Goal: Task Accomplishment & Management: Manage account settings

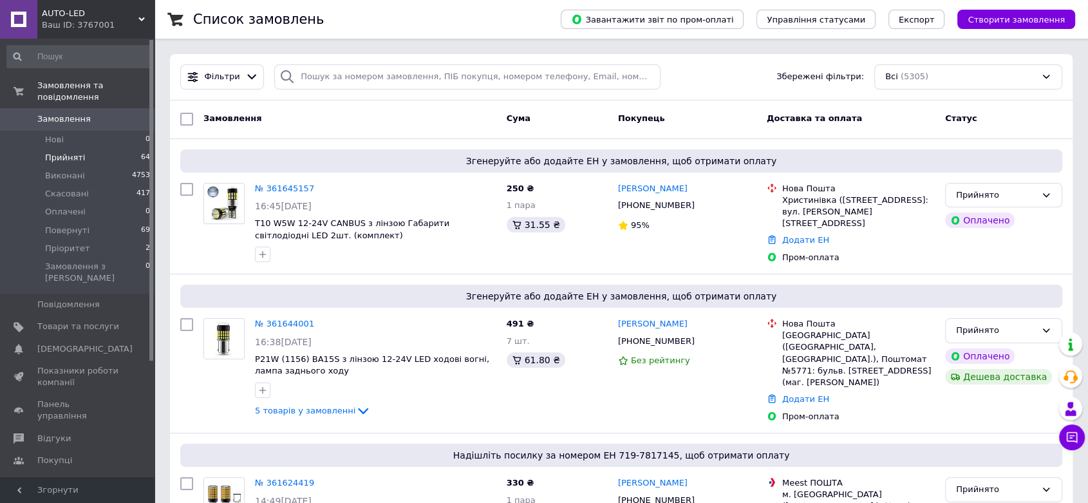
click at [62, 152] on span "Прийняті" at bounding box center [65, 158] width 40 height 12
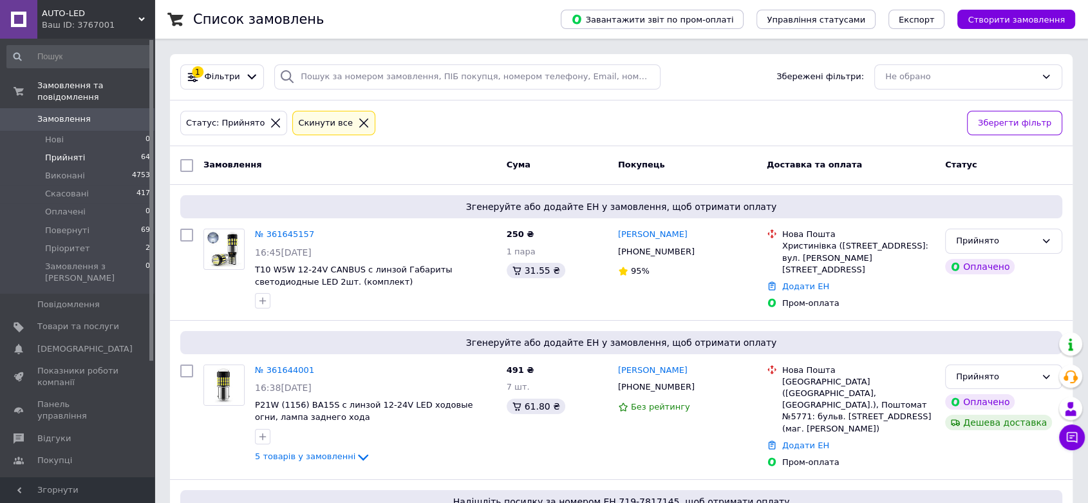
click at [57, 152] on span "Прийняті" at bounding box center [65, 158] width 40 height 12
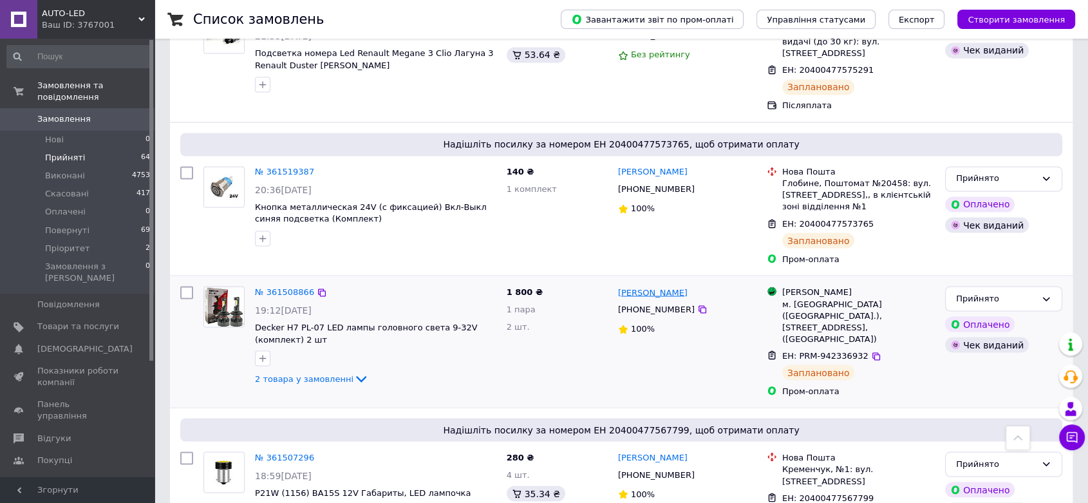
scroll to position [2289, 0]
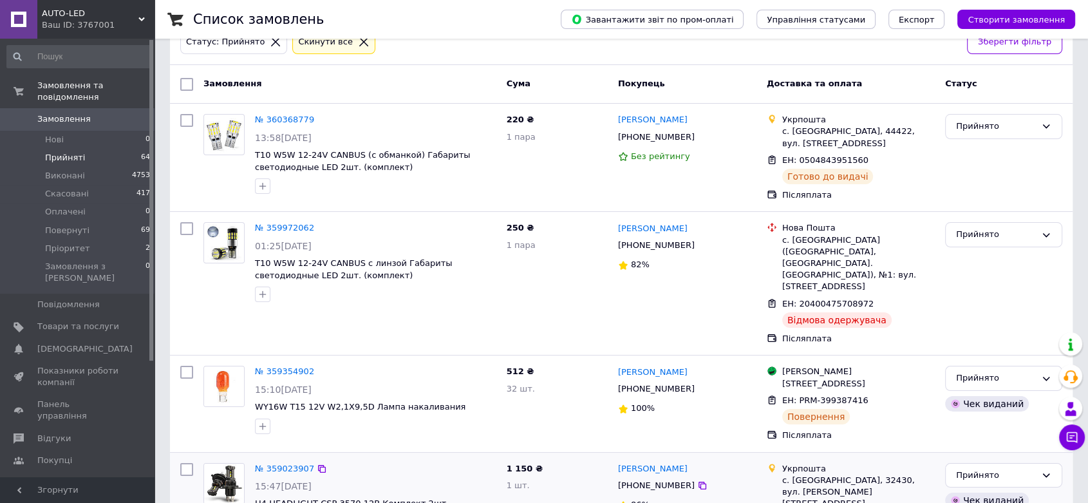
scroll to position [170, 0]
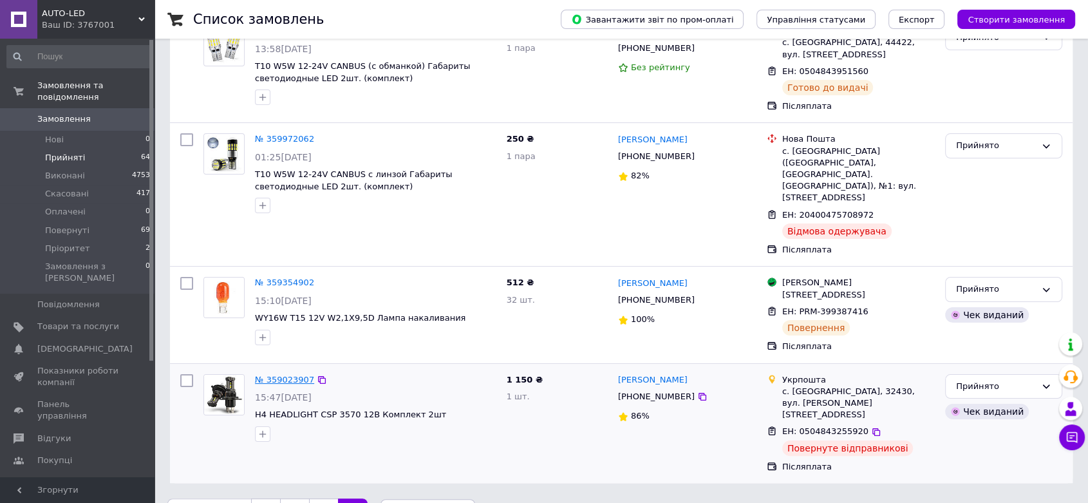
click at [283, 375] on link "№ 359023907" at bounding box center [284, 380] width 59 height 10
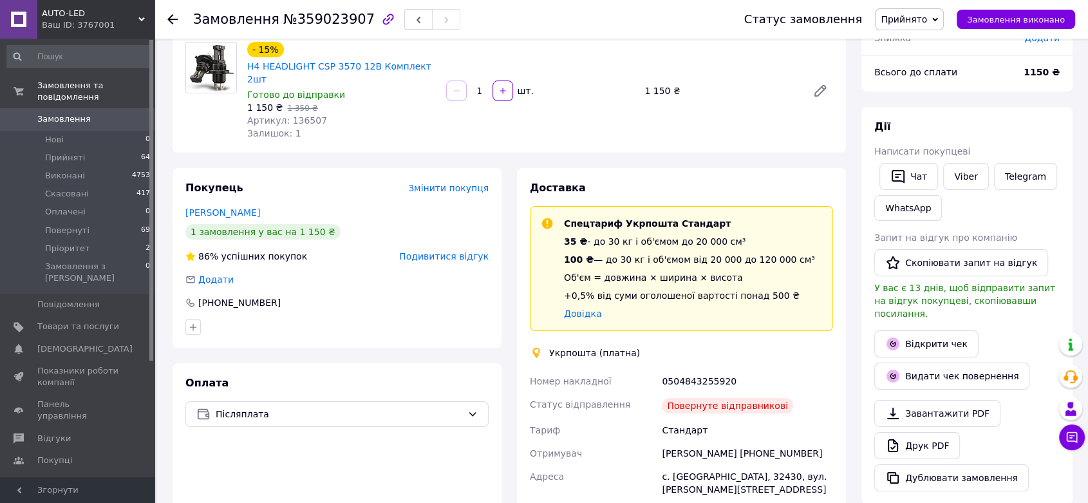
scroll to position [143, 0]
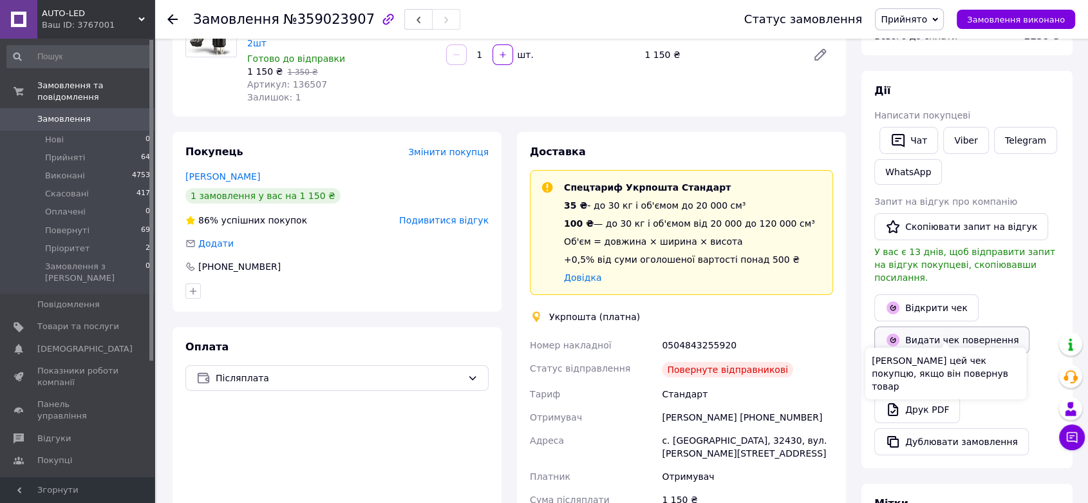
click at [963, 326] on button "Видати чек повернення" at bounding box center [951, 339] width 155 height 27
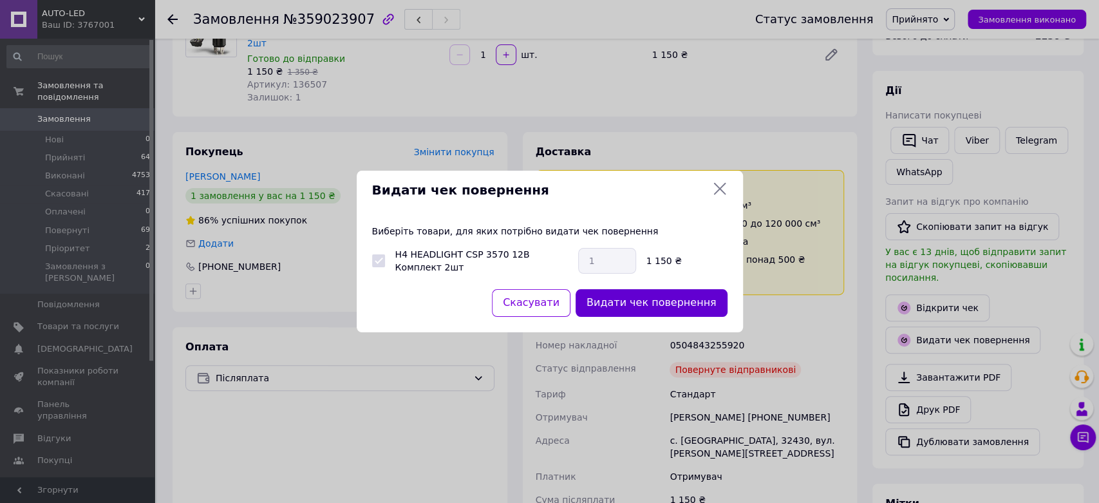
click at [632, 309] on button "Видати чек повернення" at bounding box center [652, 303] width 152 height 28
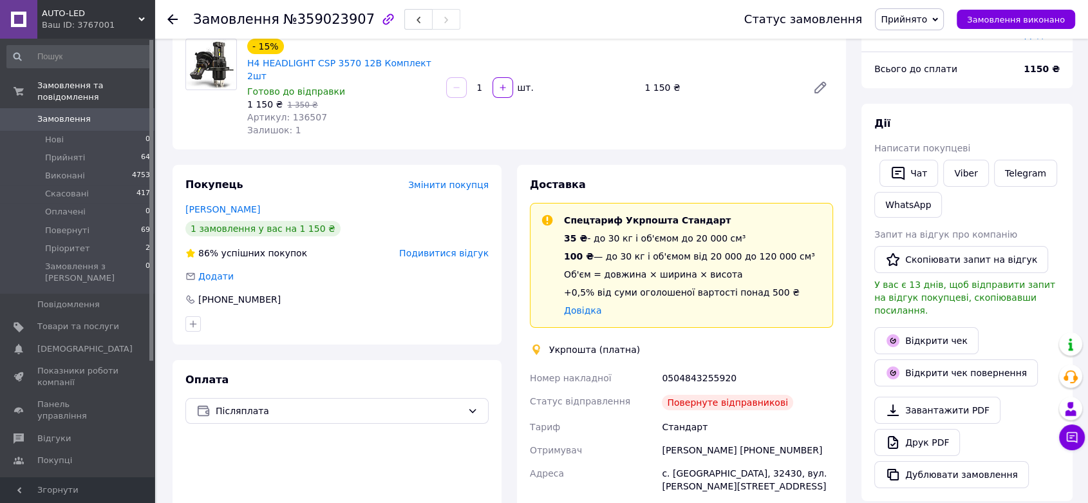
scroll to position [0, 0]
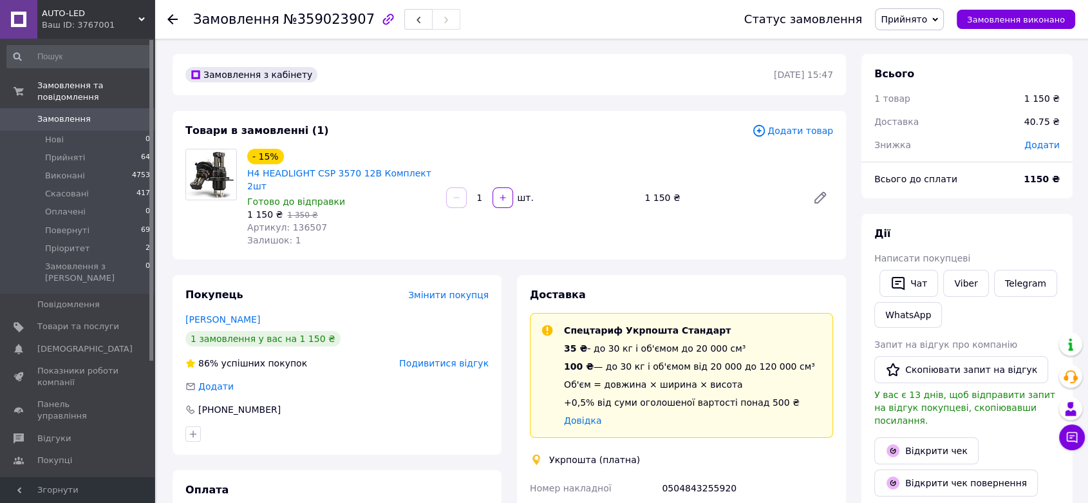
click at [939, 19] on span "Прийнято" at bounding box center [909, 19] width 69 height 22
click at [930, 102] on li "Повернуті" at bounding box center [910, 102] width 68 height 19
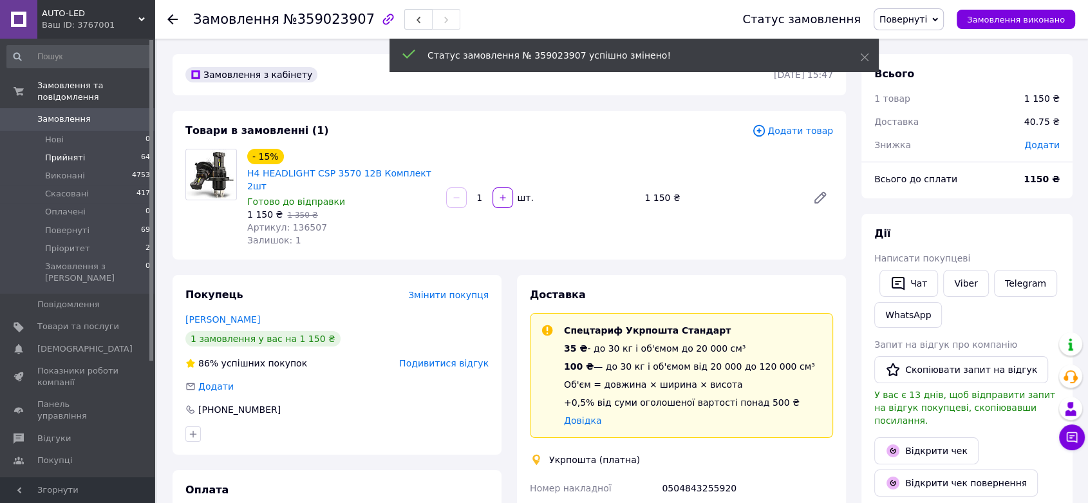
click at [63, 152] on span "Прийняті" at bounding box center [65, 158] width 40 height 12
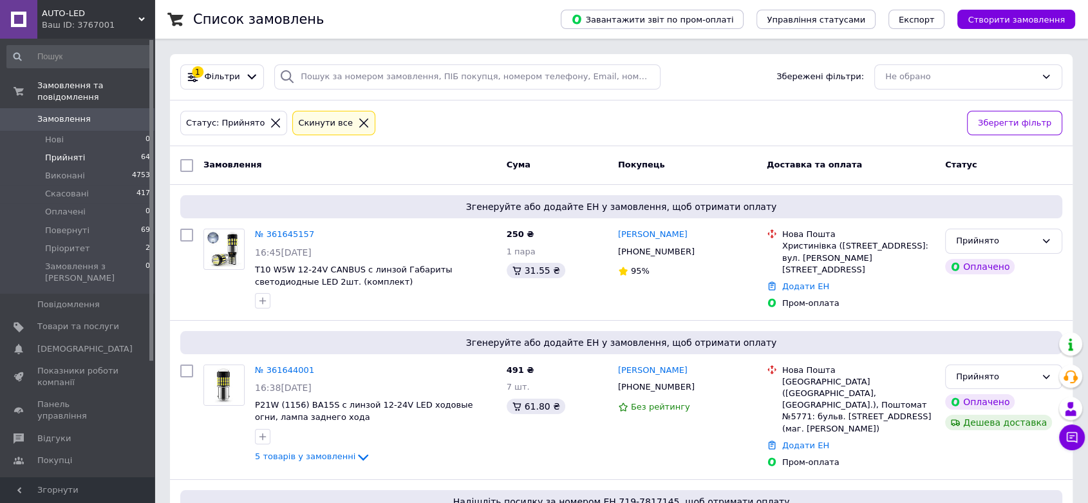
click at [68, 152] on span "Прийняті" at bounding box center [65, 158] width 40 height 12
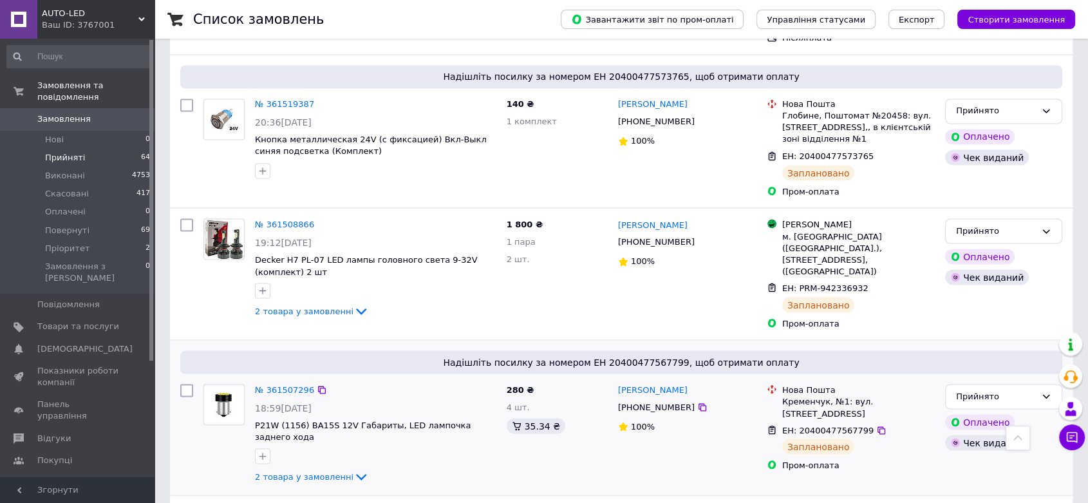
scroll to position [2289, 0]
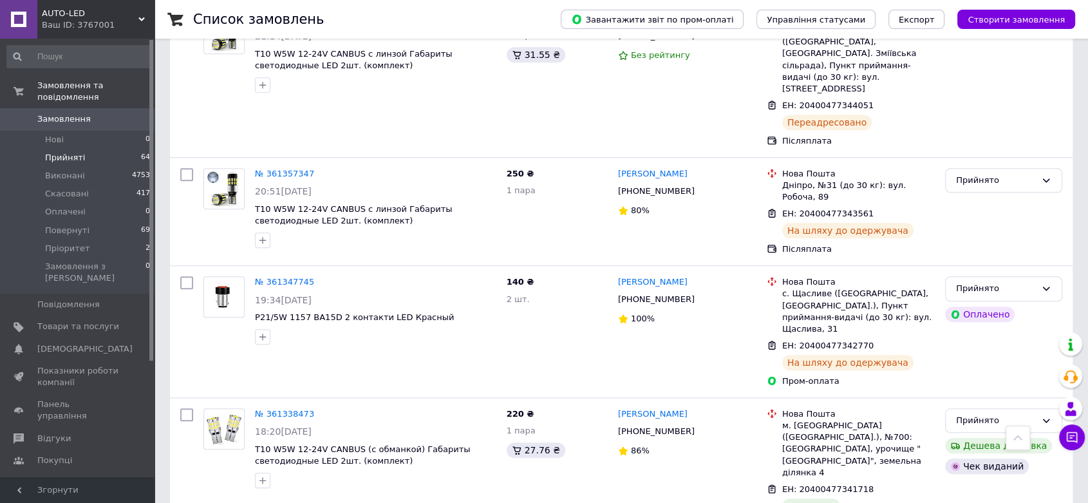
scroll to position [1073, 0]
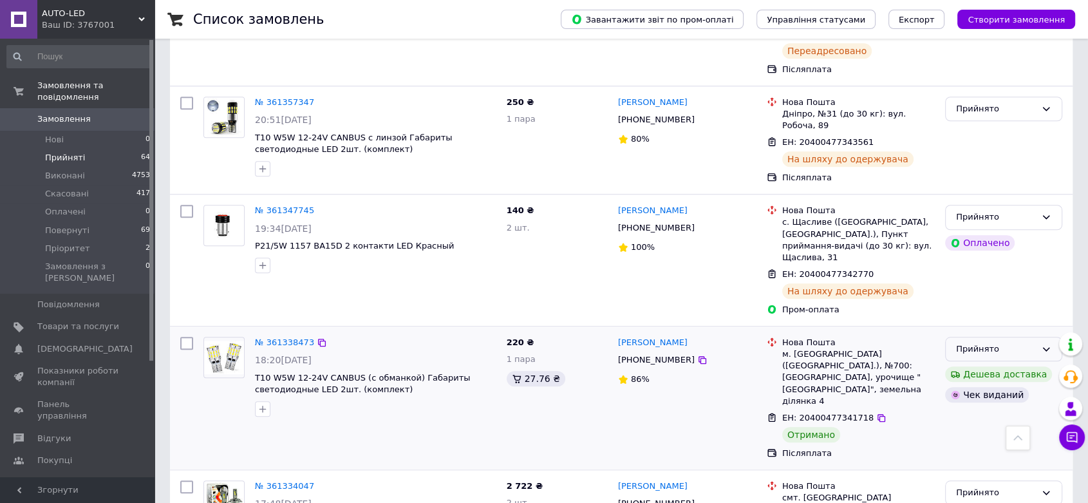
click at [1005, 342] on div "Прийнято" at bounding box center [996, 349] width 80 height 14
click at [896, 447] on div "Післяплата" at bounding box center [858, 453] width 153 height 12
click at [999, 279] on div "«Дешева доставка» для продавця Новою Поштою на Prom." at bounding box center [958, 266] width 161 height 59
click at [1037, 284] on div "«Дешева доставка» для продавця Новою Поштою на Prom." at bounding box center [958, 266] width 161 height 59
click at [1044, 344] on icon at bounding box center [1046, 349] width 10 height 10
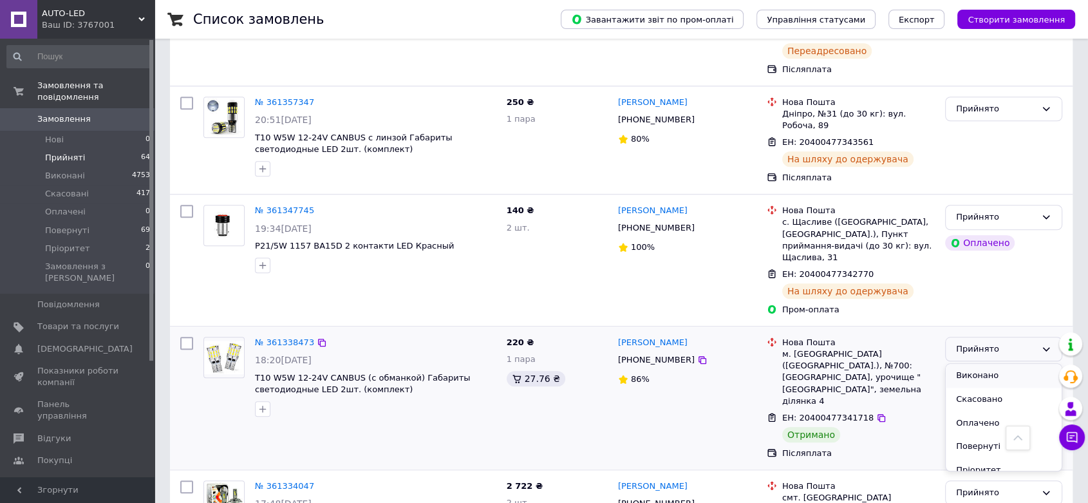
click at [998, 364] on li "Виконано" at bounding box center [1004, 376] width 116 height 24
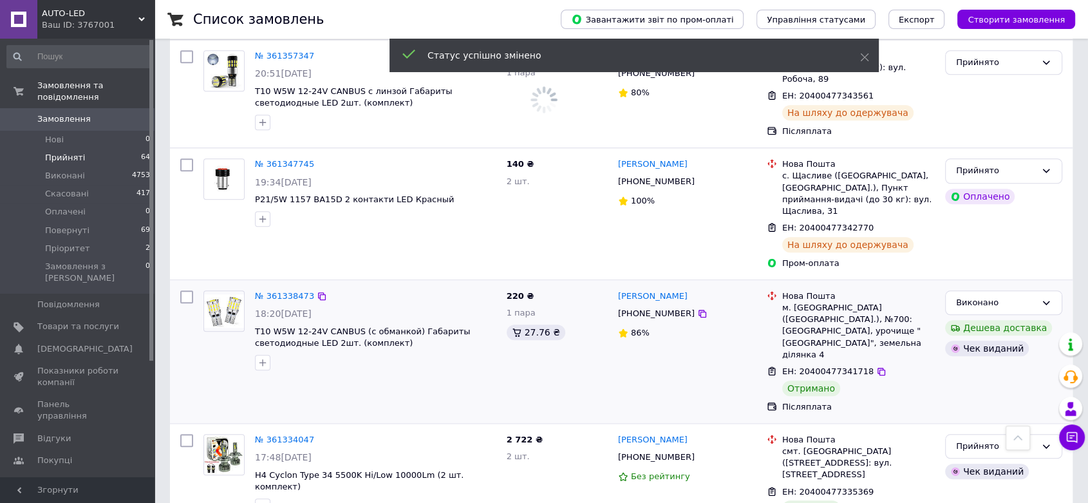
scroll to position [1144, 0]
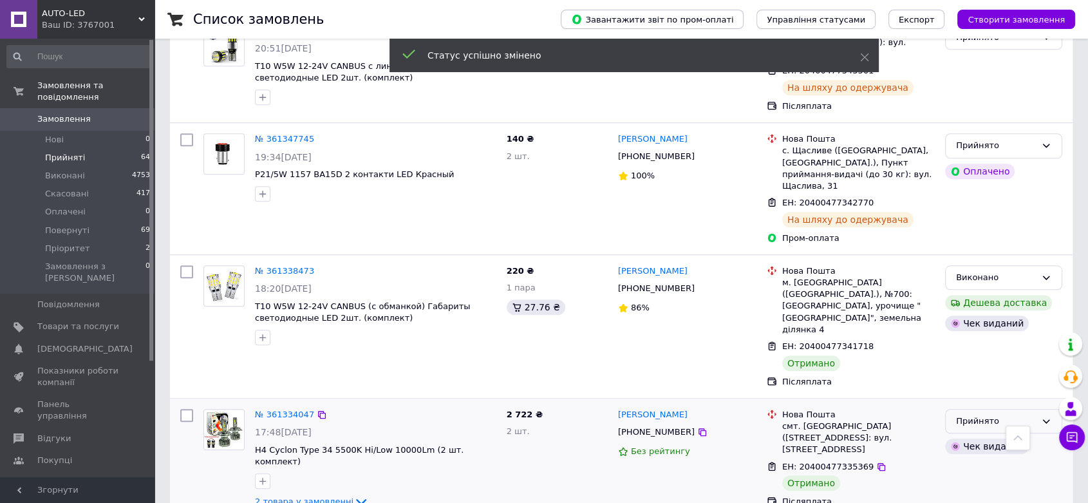
click at [994, 415] on div "Прийнято" at bounding box center [996, 422] width 80 height 14
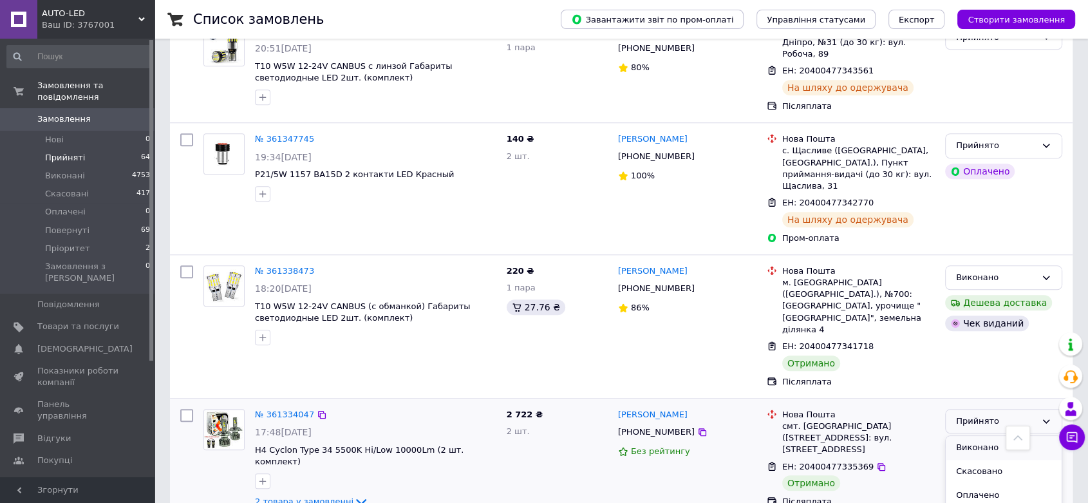
click at [990, 436] on li "Виконано" at bounding box center [1004, 448] width 116 height 24
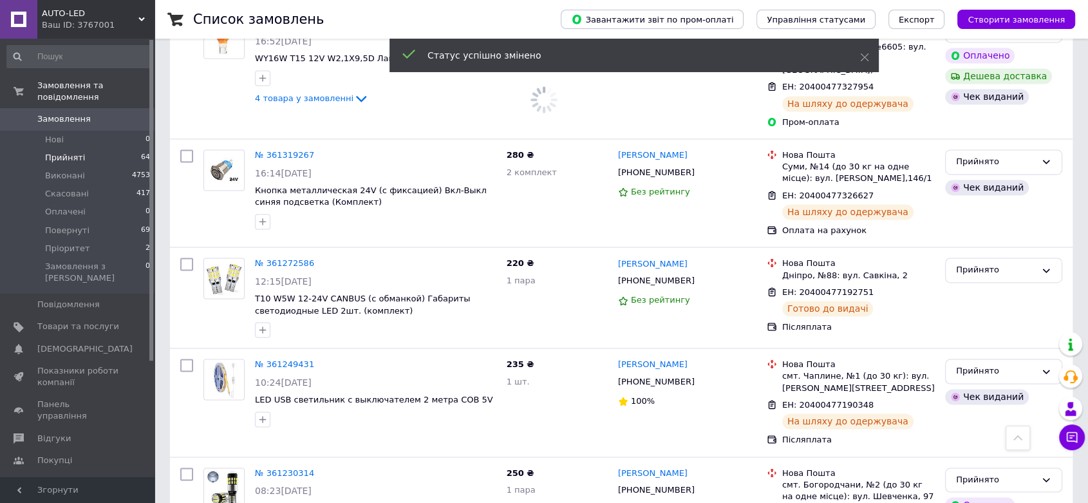
scroll to position [2013, 0]
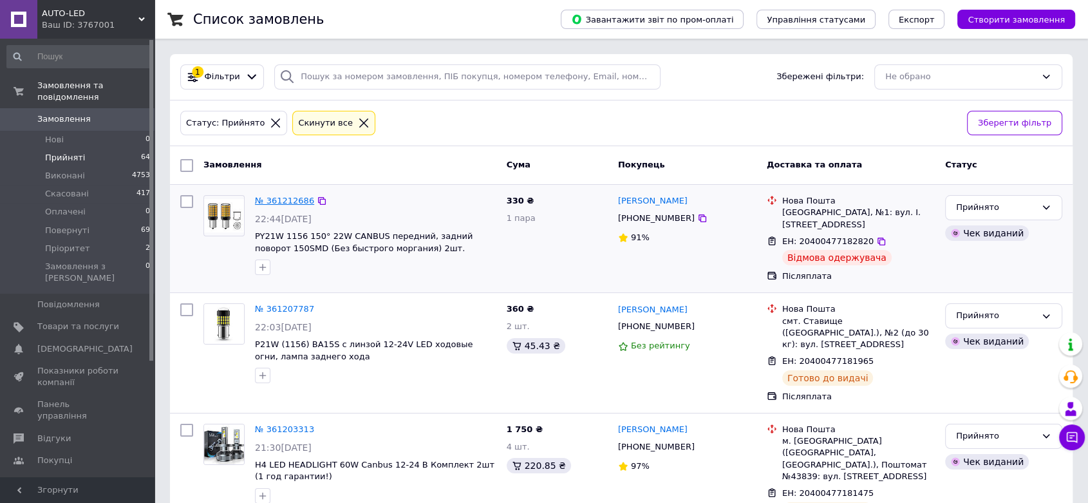
click at [285, 198] on link "№ 361212686" at bounding box center [284, 201] width 59 height 10
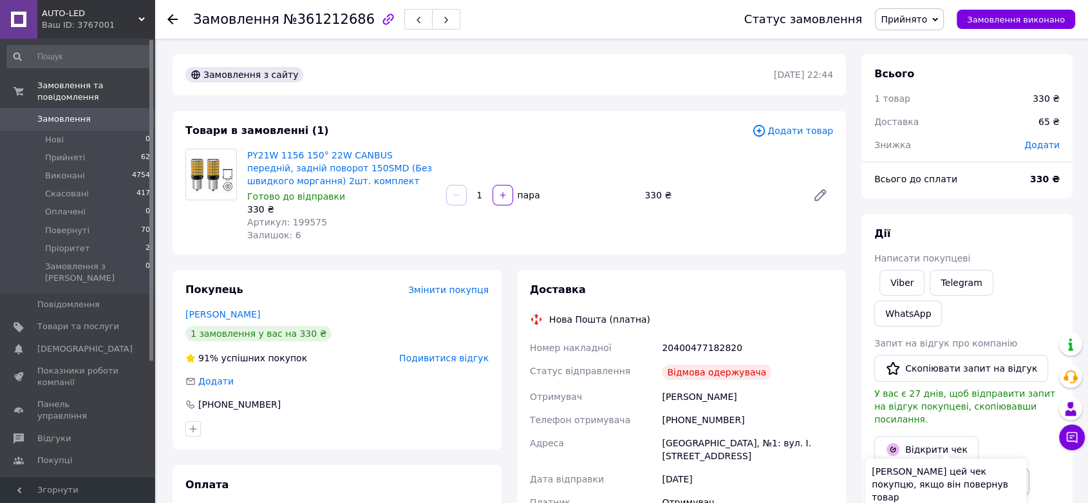
click at [973, 468] on button "Видати чек повернення" at bounding box center [951, 481] width 155 height 27
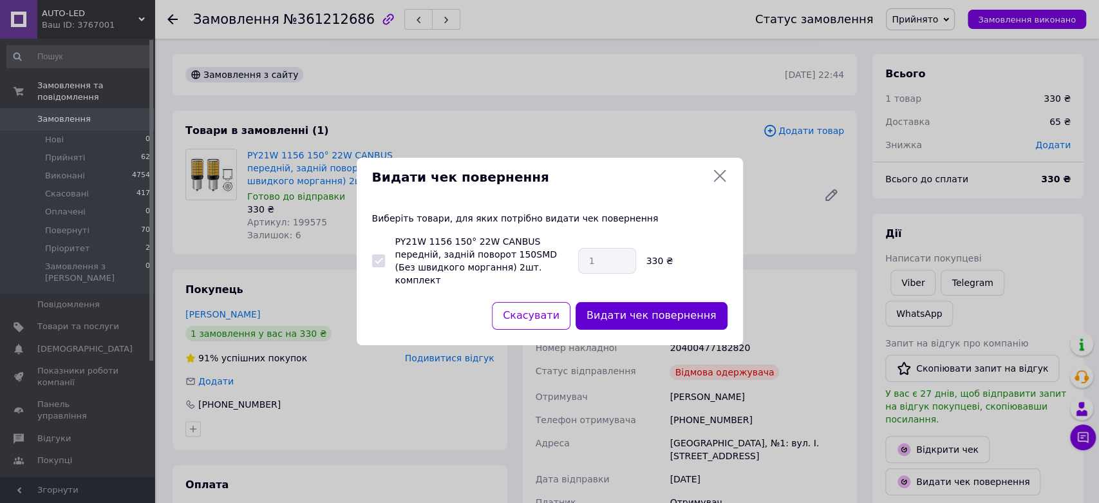
click at [694, 306] on button "Видати чек повернення" at bounding box center [652, 316] width 152 height 28
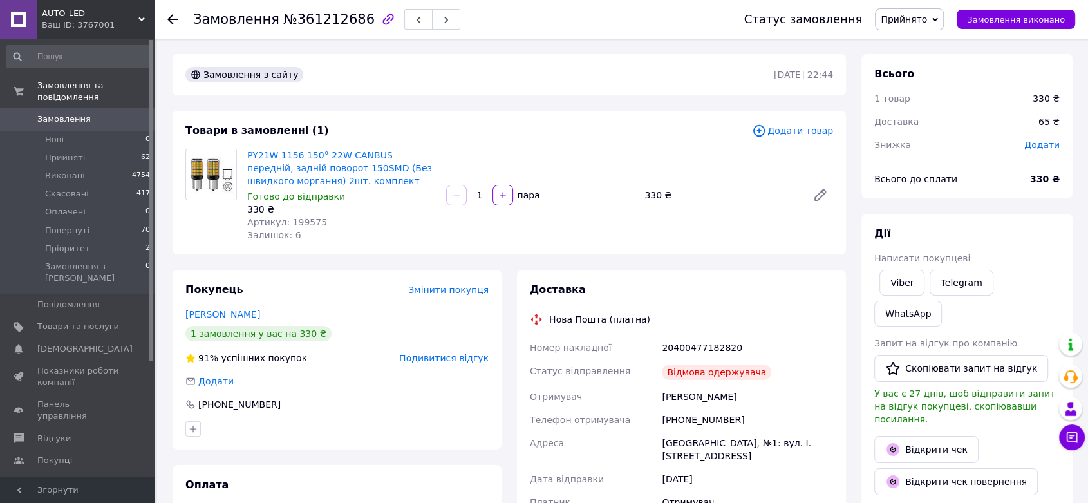
click at [927, 17] on span "Прийнято" at bounding box center [904, 19] width 46 height 10
click at [932, 105] on li "Повернуті" at bounding box center [910, 102] width 68 height 19
click at [74, 113] on span "Замовлення" at bounding box center [63, 119] width 53 height 12
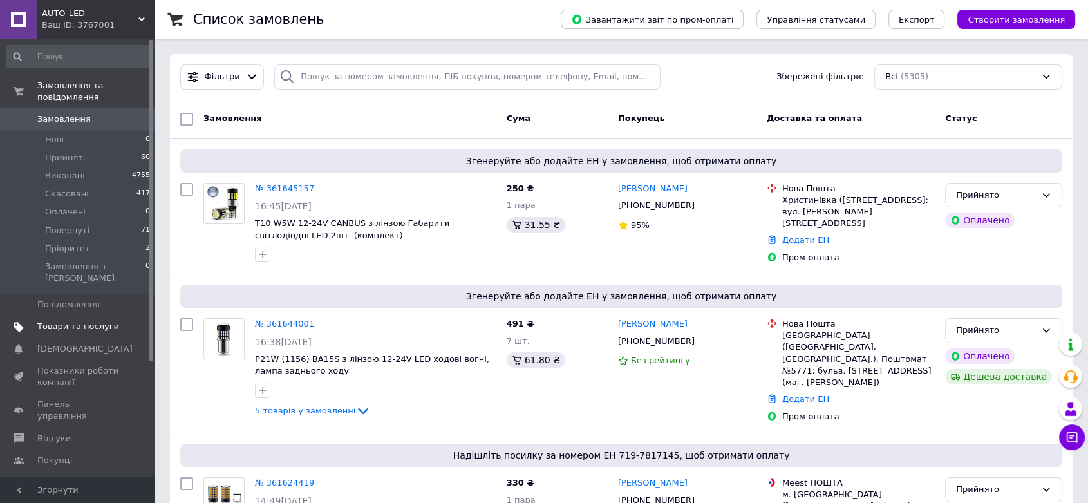
click at [86, 321] on span "Товари та послуги" at bounding box center [78, 327] width 82 height 12
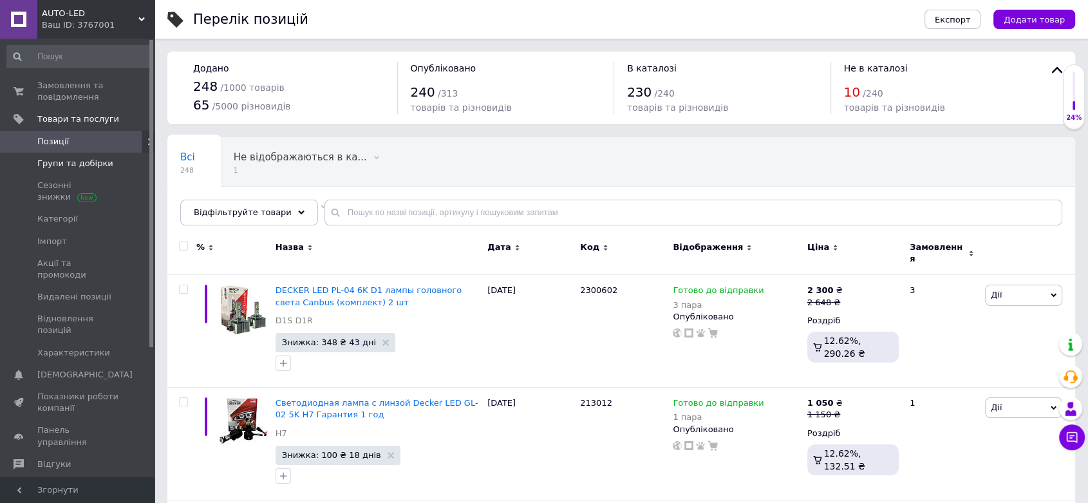
click at [73, 171] on link "Групи та добірки" at bounding box center [79, 164] width 158 height 22
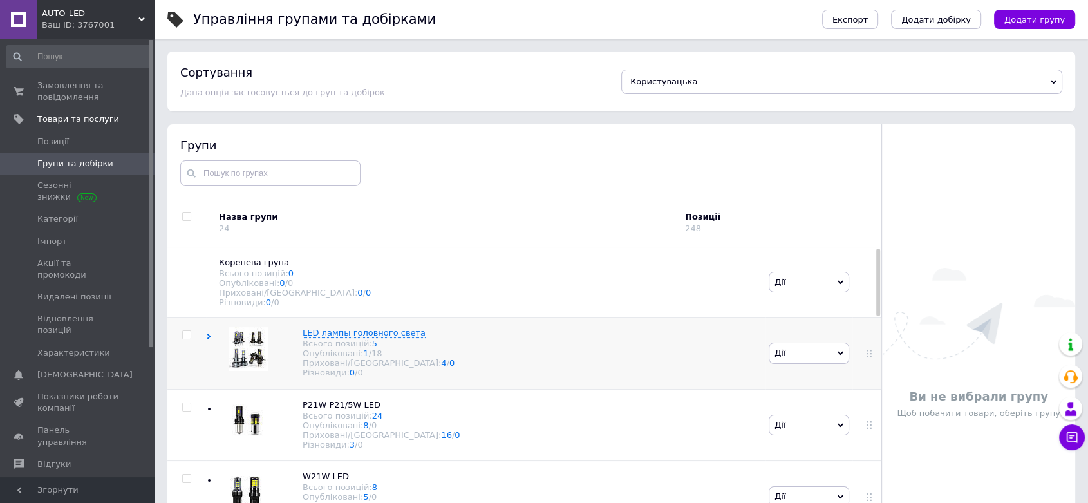
click at [254, 356] on img at bounding box center [248, 349] width 39 height 44
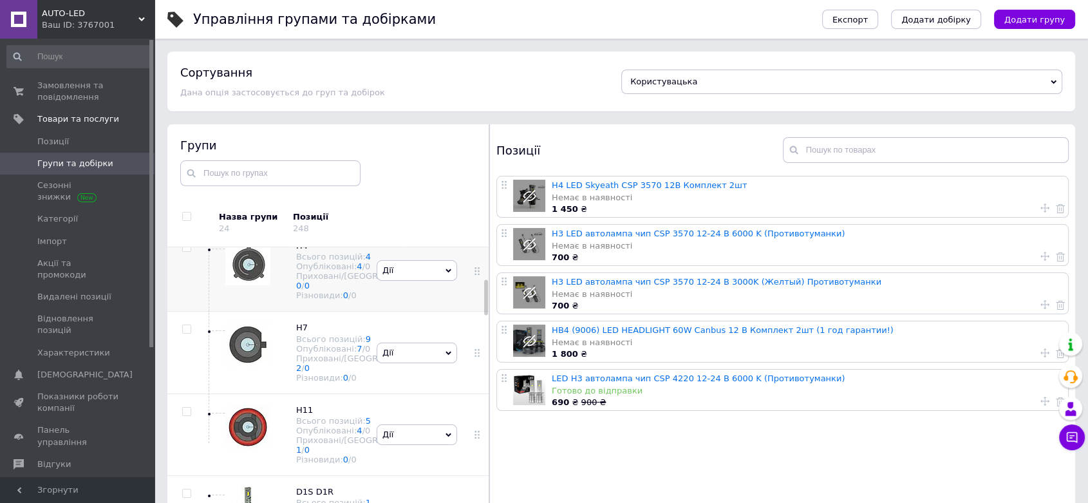
scroll to position [286, 0]
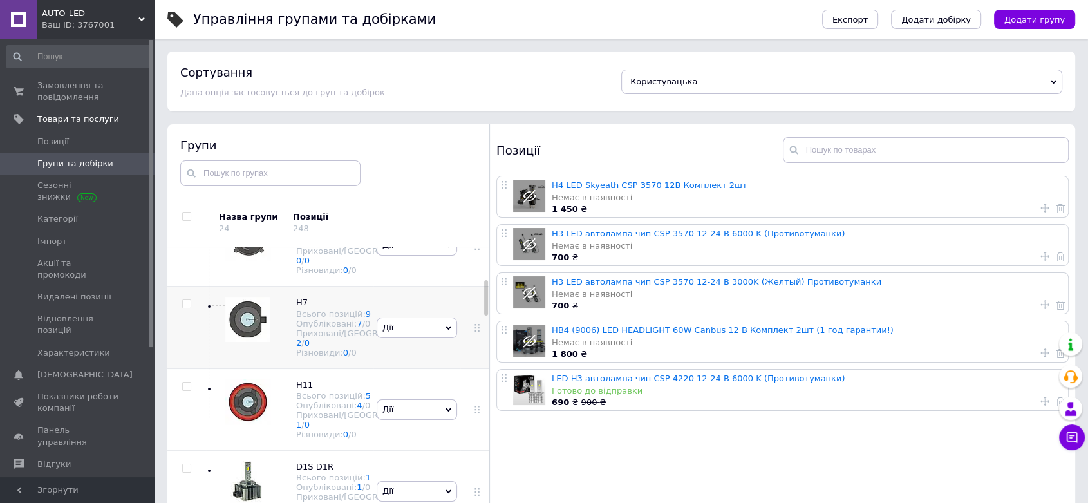
click at [261, 342] on img at bounding box center [247, 319] width 45 height 45
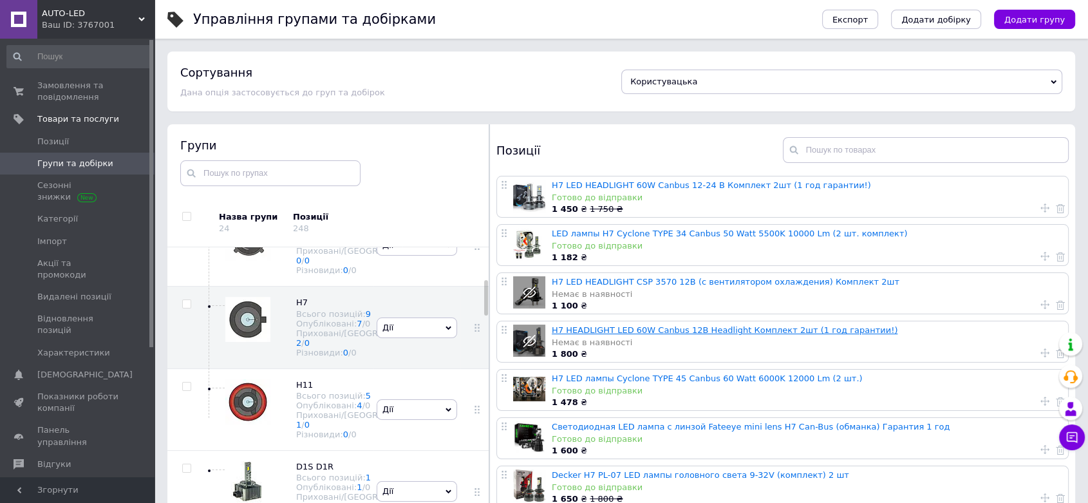
click at [704, 331] on link "H7 HEADLIGHT LED 60W Canbus 12В Headlight Комплект 2шт (1 год гарантии!)" at bounding box center [725, 330] width 346 height 10
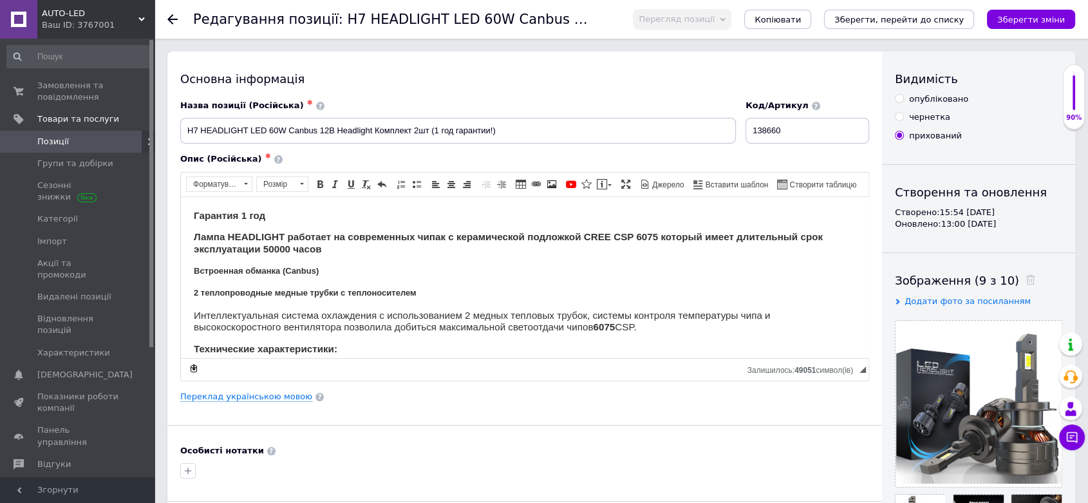
click at [897, 102] on span at bounding box center [899, 98] width 9 height 9
click at [897, 102] on input "опубліковано" at bounding box center [899, 98] width 8 height 8
radio input "true"
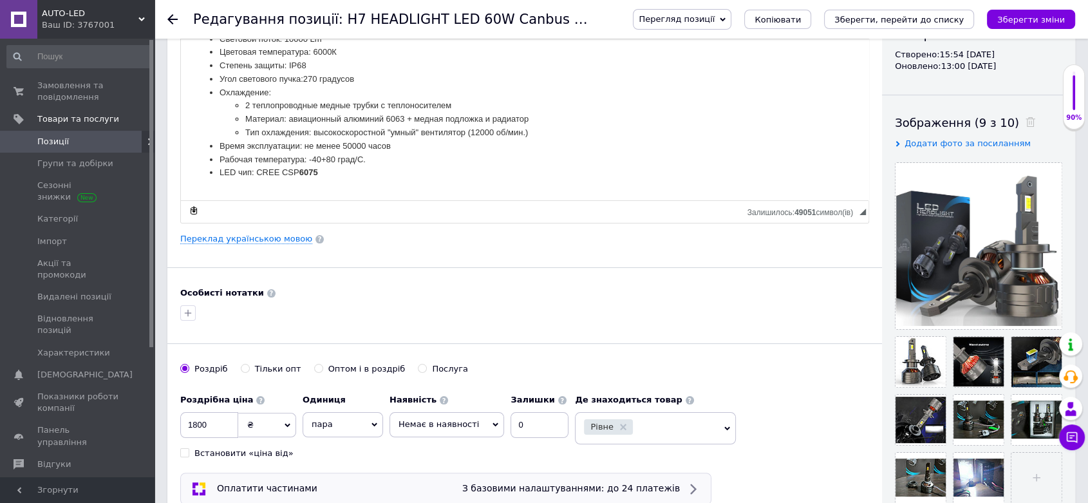
scroll to position [214, 0]
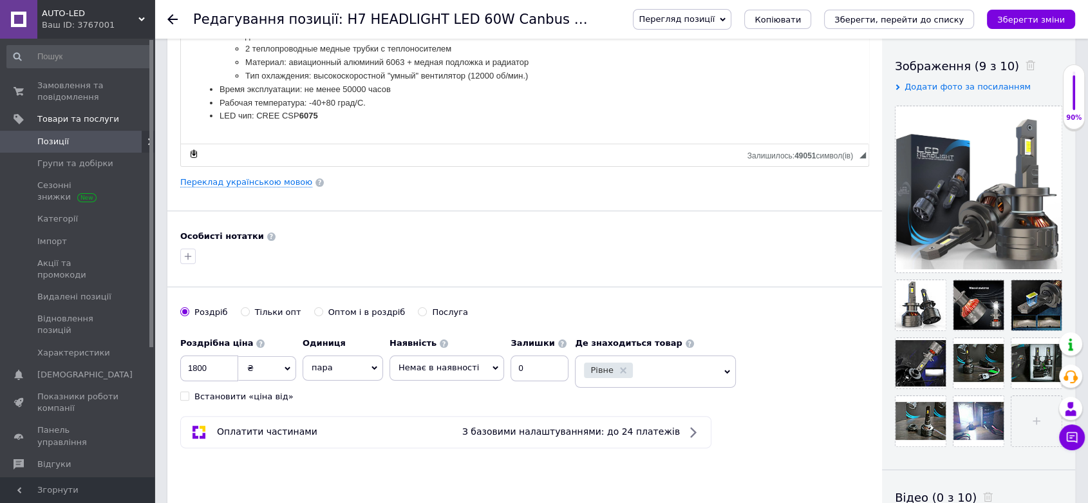
click at [436, 366] on span "Немає в наявності" at bounding box center [439, 367] width 80 height 10
click at [451, 429] on li "Готово до відправки" at bounding box center [446, 431] width 113 height 18
drag, startPoint x: 532, startPoint y: 362, endPoint x: 507, endPoint y: 377, distance: 29.1
click at [507, 377] on div "Наявність Готово до відправки В наявності Немає в наявності Під замовлення Зали…" at bounding box center [483, 356] width 189 height 50
type input "5"
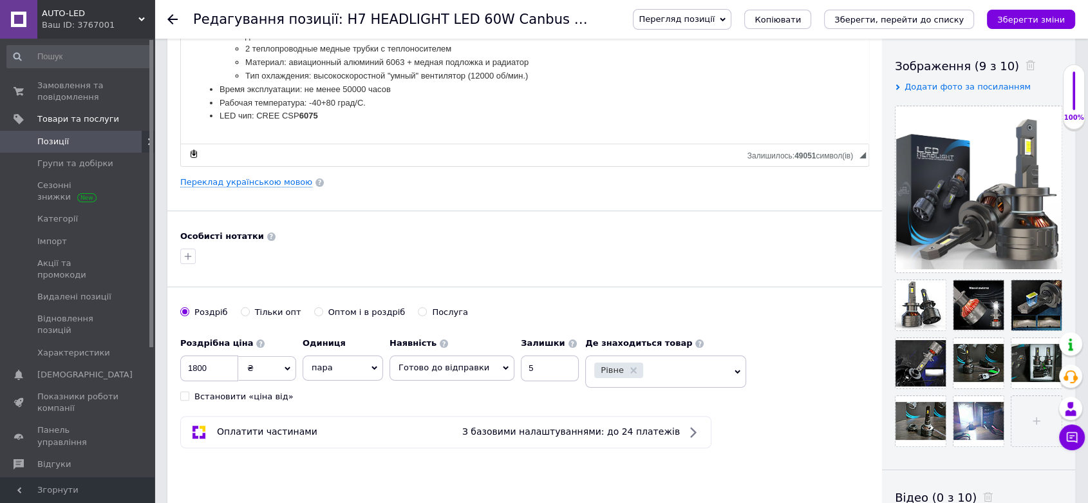
click at [774, 418] on div "Оплатити частинами З базовими налаштуваннями: до 24 платежів" at bounding box center [524, 432] width 689 height 32
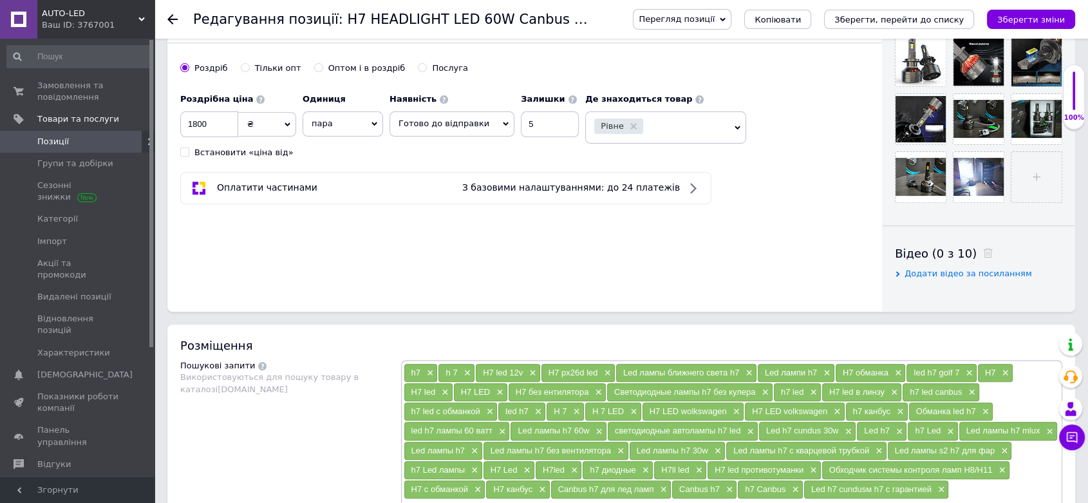
scroll to position [572, 0]
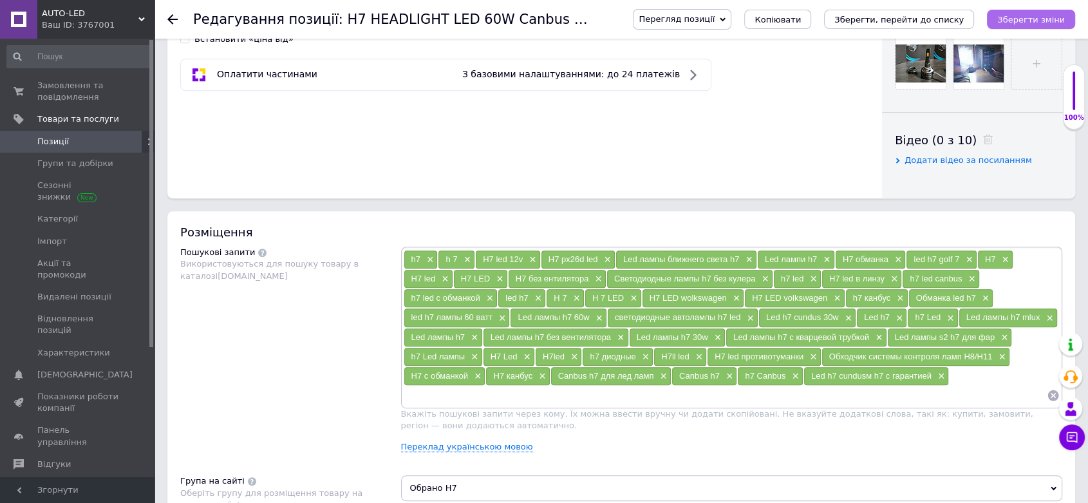
click at [1034, 16] on icon "Зберегти зміни" at bounding box center [1031, 20] width 68 height 10
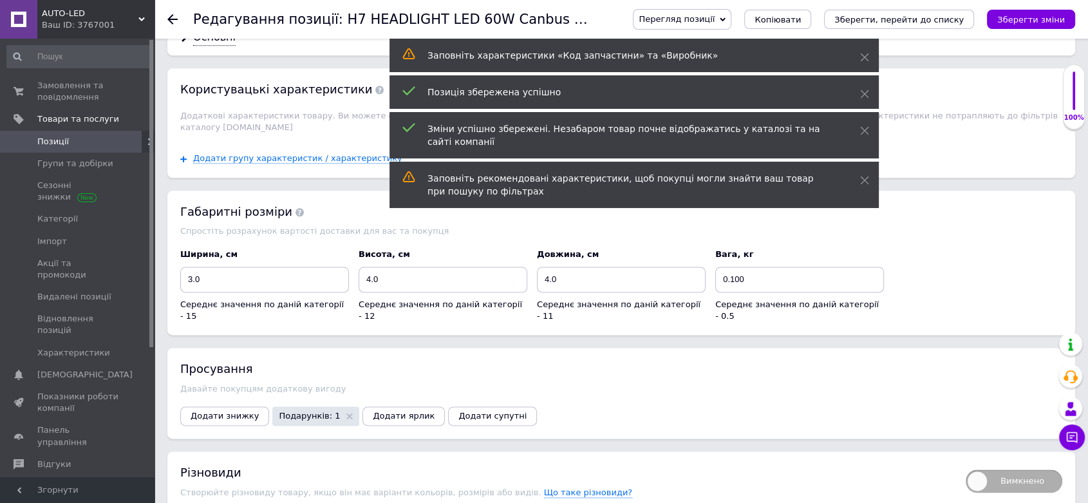
scroll to position [1716, 0]
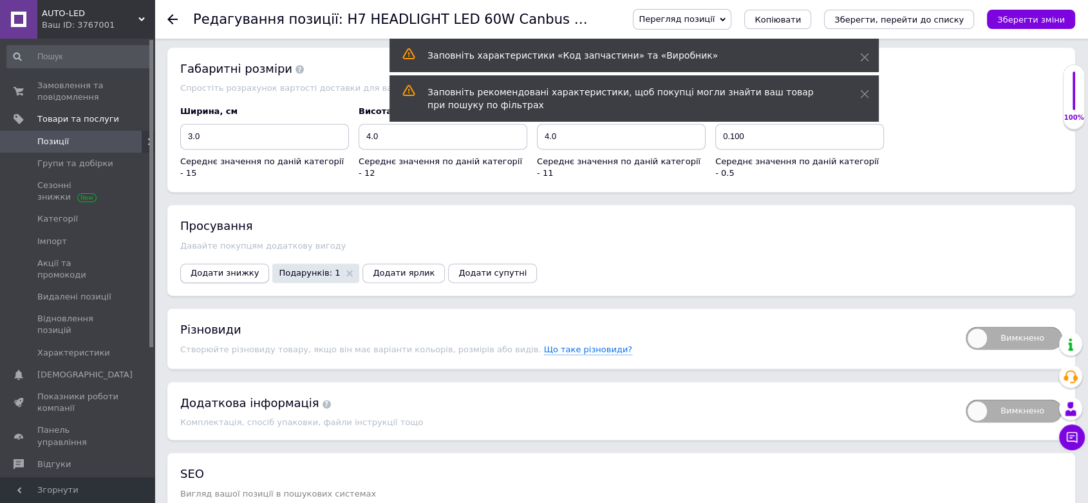
click at [229, 268] on span "Додати знижку" at bounding box center [225, 273] width 68 height 10
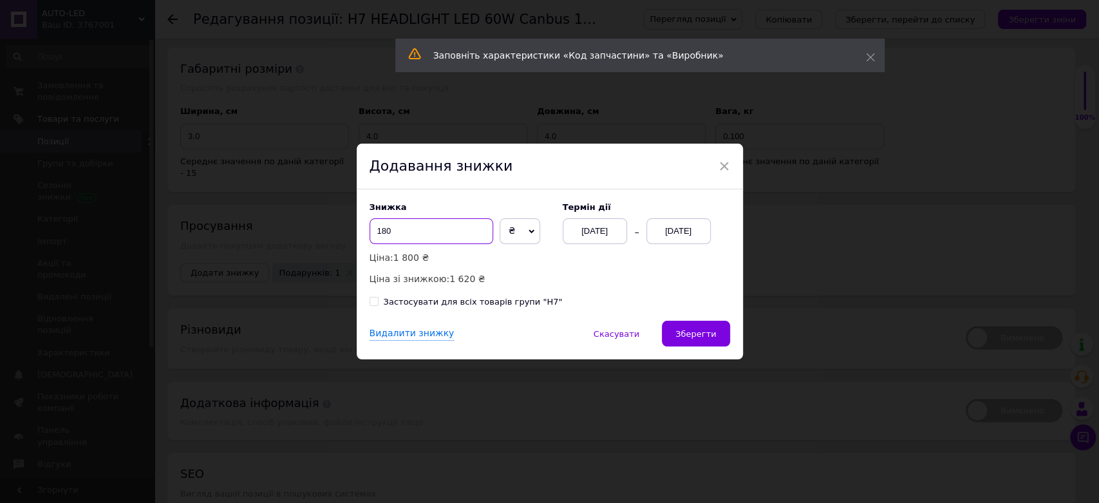
drag, startPoint x: 438, startPoint y: 230, endPoint x: 364, endPoint y: 231, distance: 74.0
click at [364, 231] on div "Знижка 180 ₴ % Ціна: 1 800 ₴ Ціна зі знижкою: 1 620 ₴ Термін дії 12.09.2025 12.…" at bounding box center [550, 254] width 386 height 131
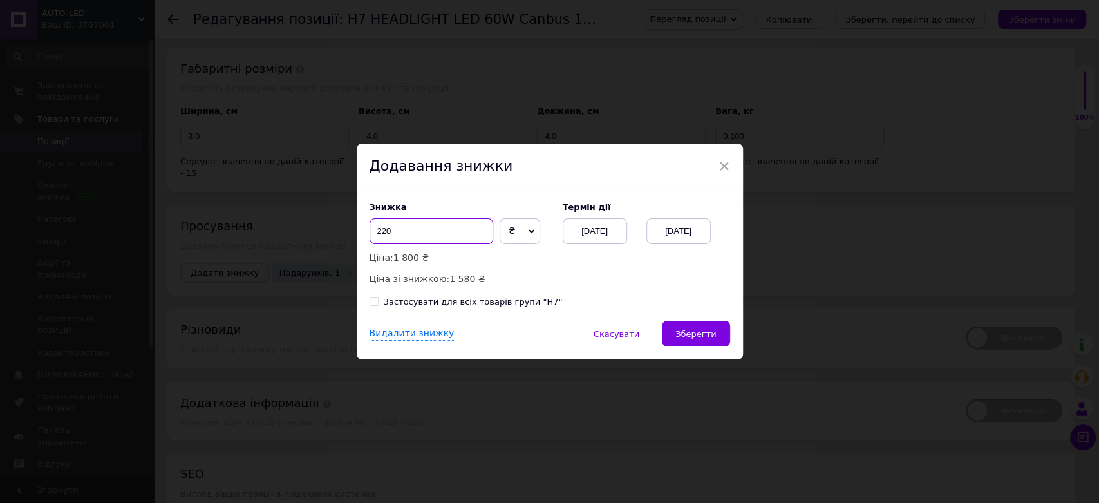
type input "220"
click at [635, 267] on div "Знижка 220 ₴ % Ціна: 1 800 ₴ Ціна зі знижкою: 1 580 ₴ Термін дії 12.09.2025 12.…" at bounding box center [550, 244] width 361 height 84
click at [673, 223] on div "[DATE]" at bounding box center [678, 231] width 64 height 26
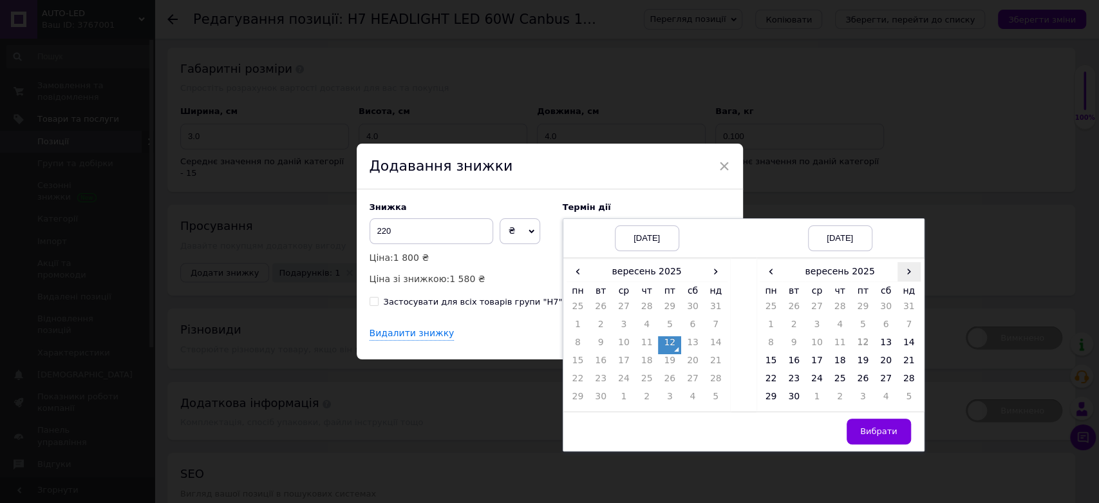
click at [912, 269] on span "›" at bounding box center [908, 271] width 23 height 19
click at [773, 383] on td "27" at bounding box center [771, 381] width 23 height 18
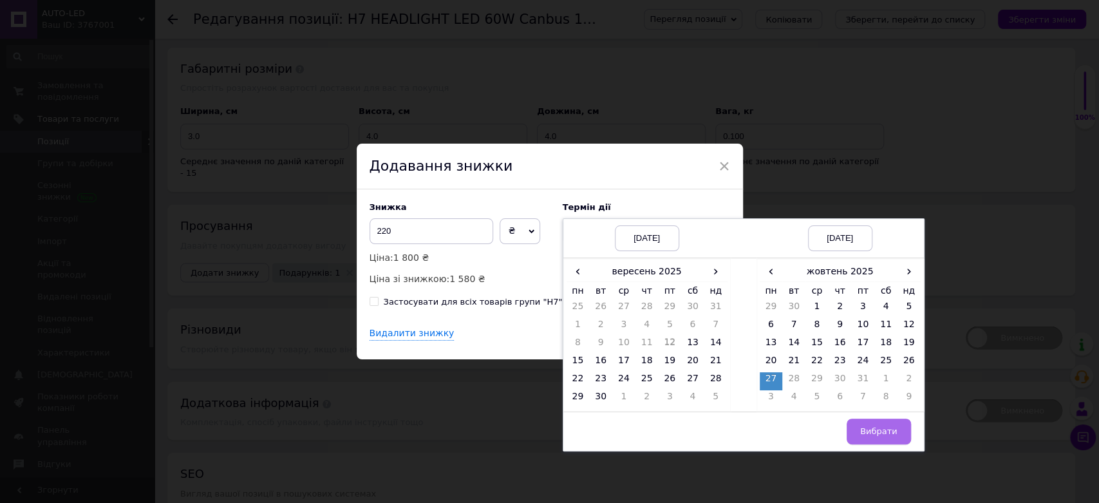
click at [891, 436] on span "Вибрати" at bounding box center [878, 431] width 37 height 10
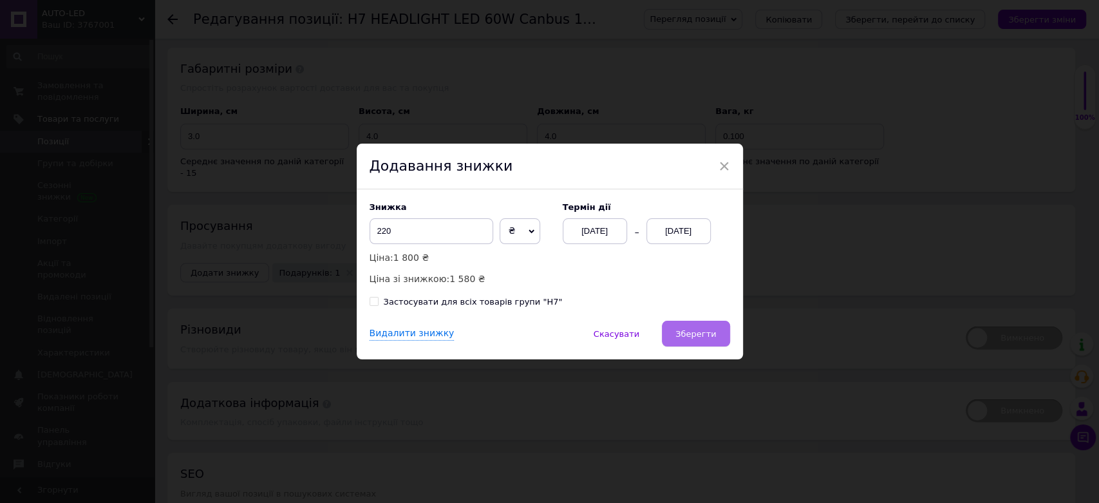
click at [709, 340] on button "Зберегти" at bounding box center [696, 334] width 68 height 26
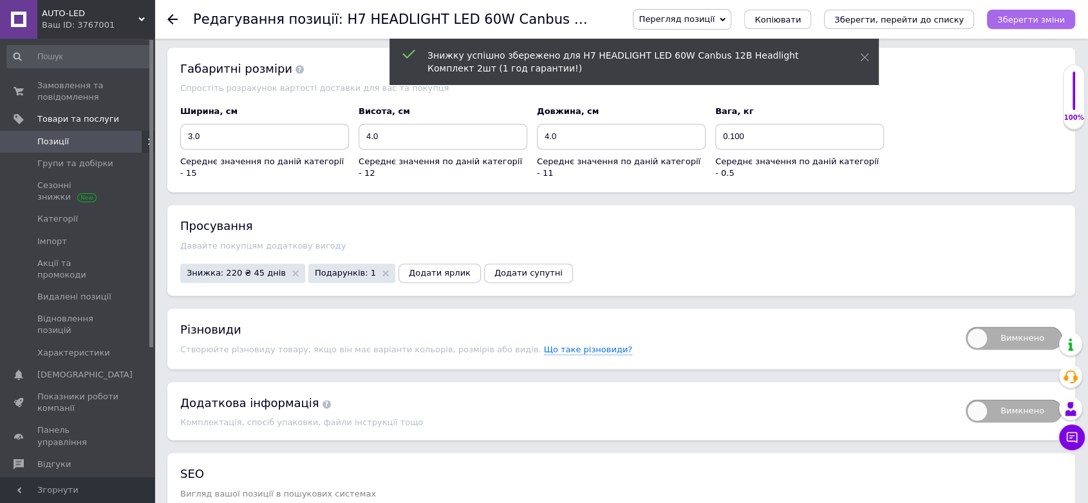
click at [1044, 24] on icon "Зберегти зміни" at bounding box center [1031, 20] width 68 height 10
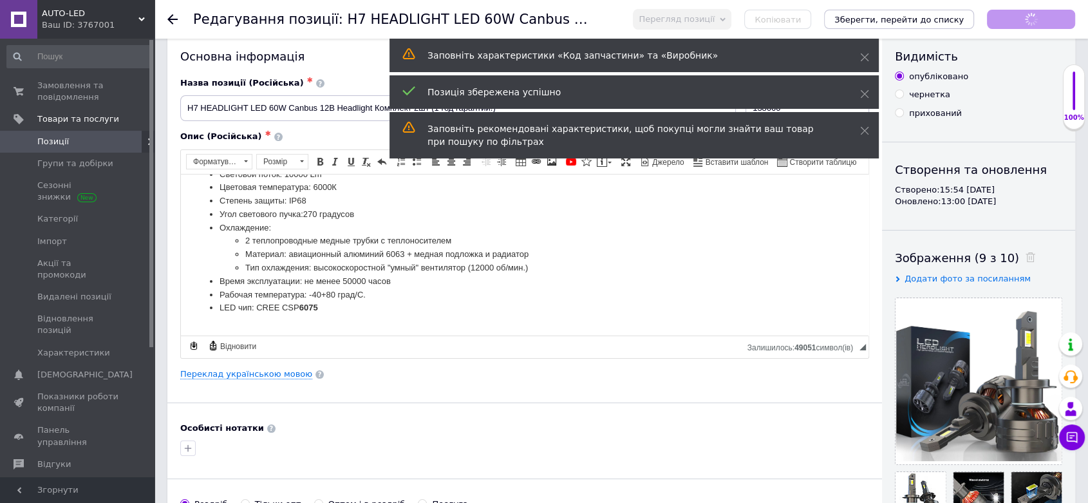
scroll to position [0, 0]
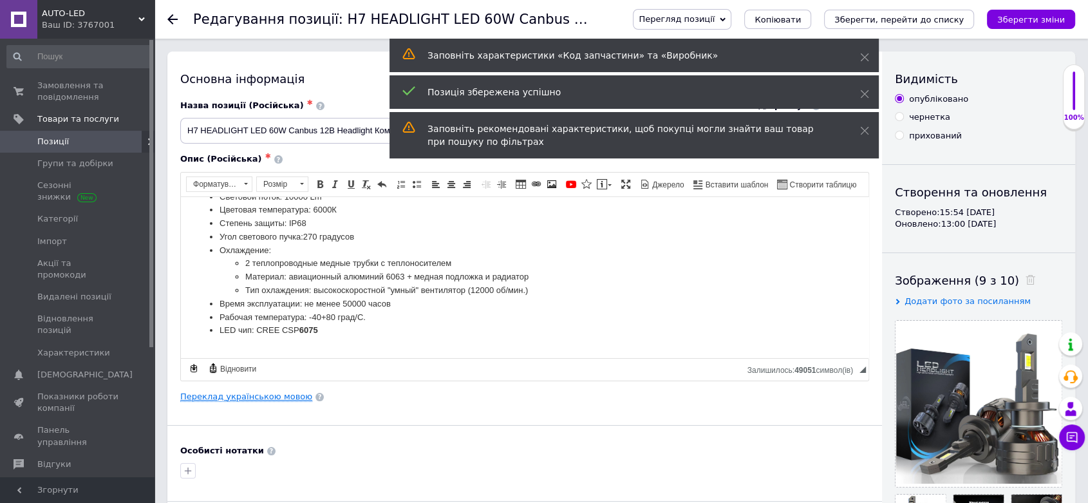
click at [277, 400] on link "Переклад українською мовою" at bounding box center [246, 396] width 132 height 10
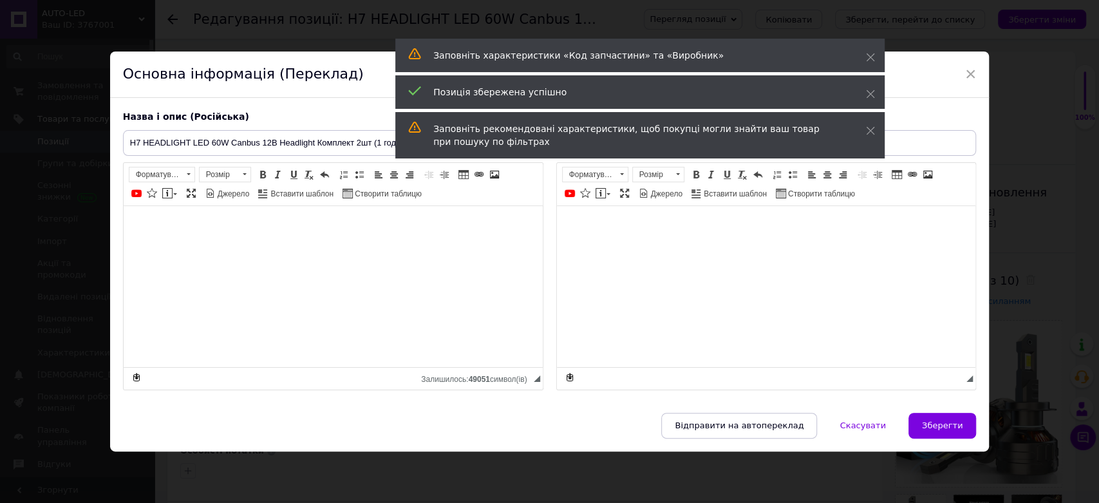
type input "H7 HEADLIGHT LED 60W Canbus 12В Headlight Комплект 2шт (1 рік гарантії!)"
click at [868, 130] on icon at bounding box center [870, 130] width 9 height 9
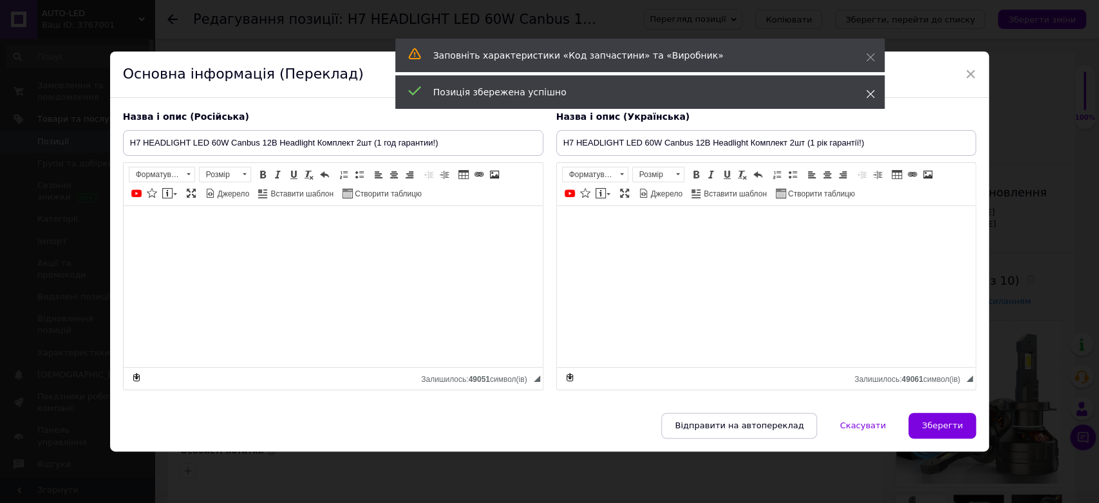
click at [867, 95] on icon at bounding box center [870, 93] width 9 height 9
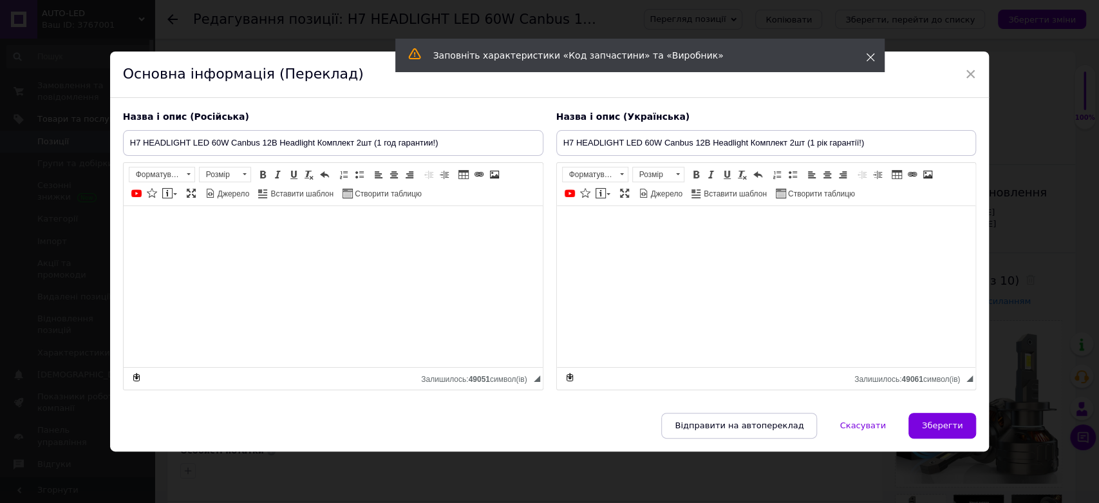
click at [868, 52] on span at bounding box center [870, 57] width 9 height 13
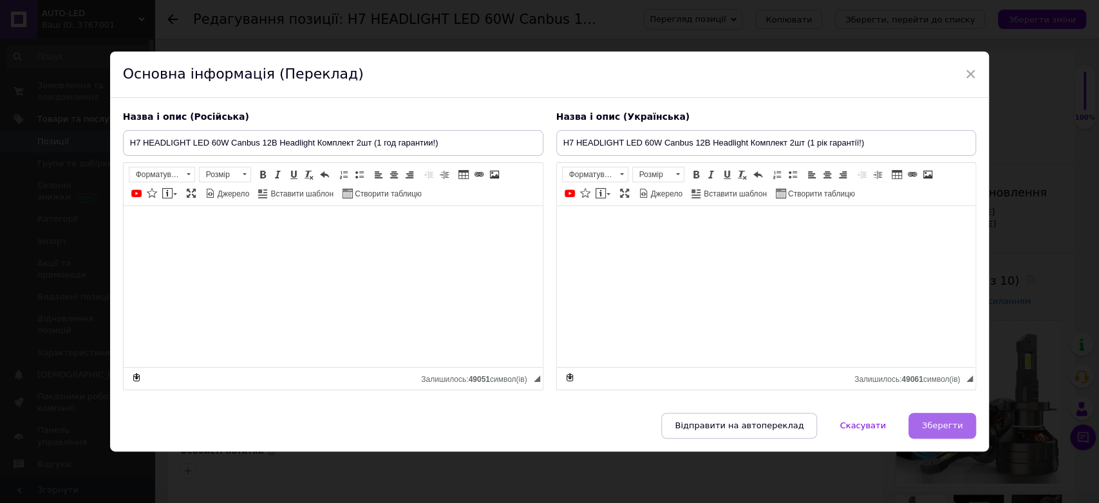
click at [949, 420] on span "Зберегти" at bounding box center [942, 425] width 41 height 10
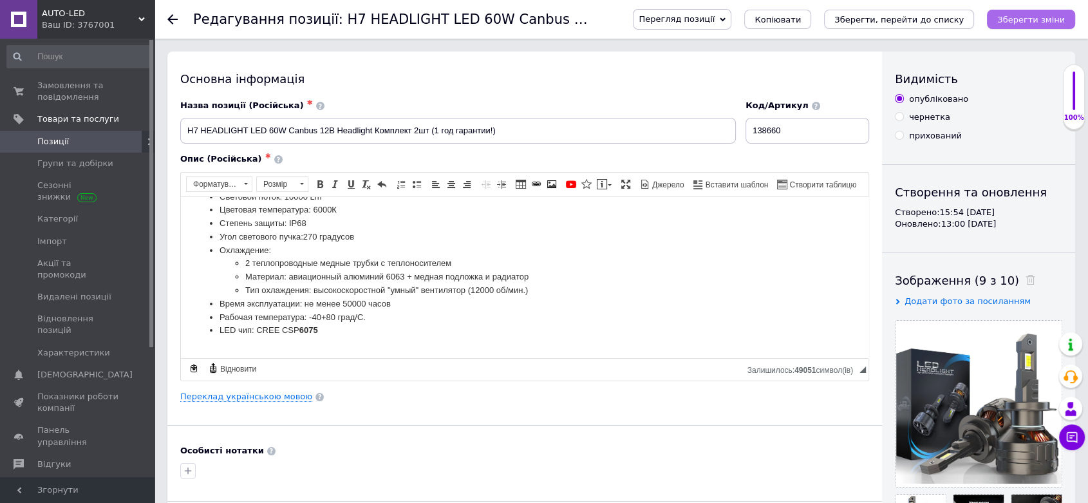
click at [1013, 21] on icon "Зберегти зміни" at bounding box center [1031, 20] width 68 height 10
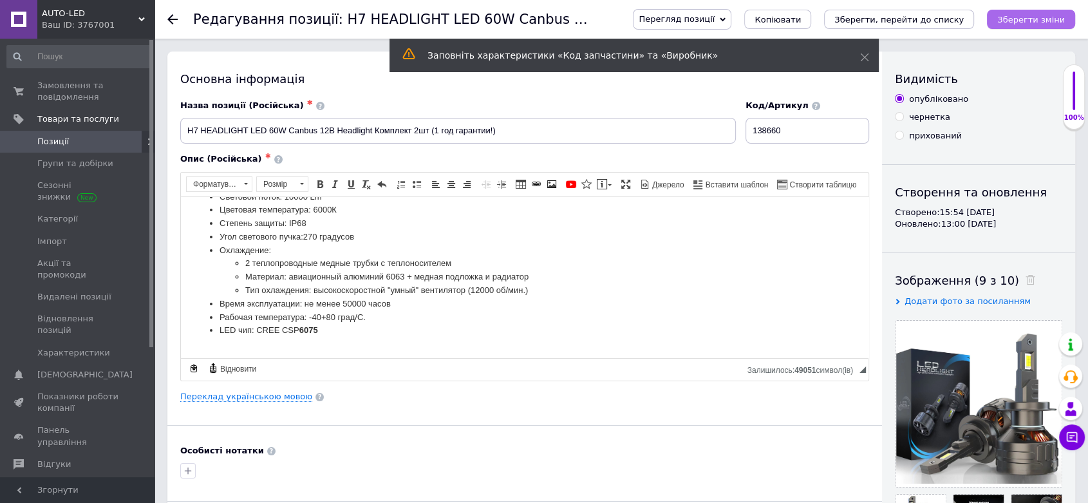
click at [1020, 26] on button "Зберегти зміни" at bounding box center [1031, 19] width 88 height 19
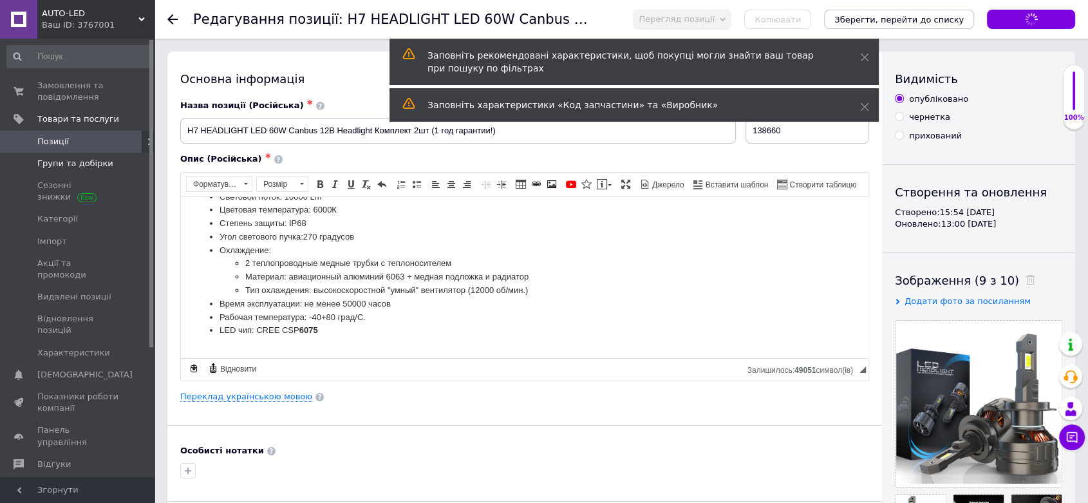
click at [89, 169] on span "Групи та добірки" at bounding box center [75, 164] width 76 height 12
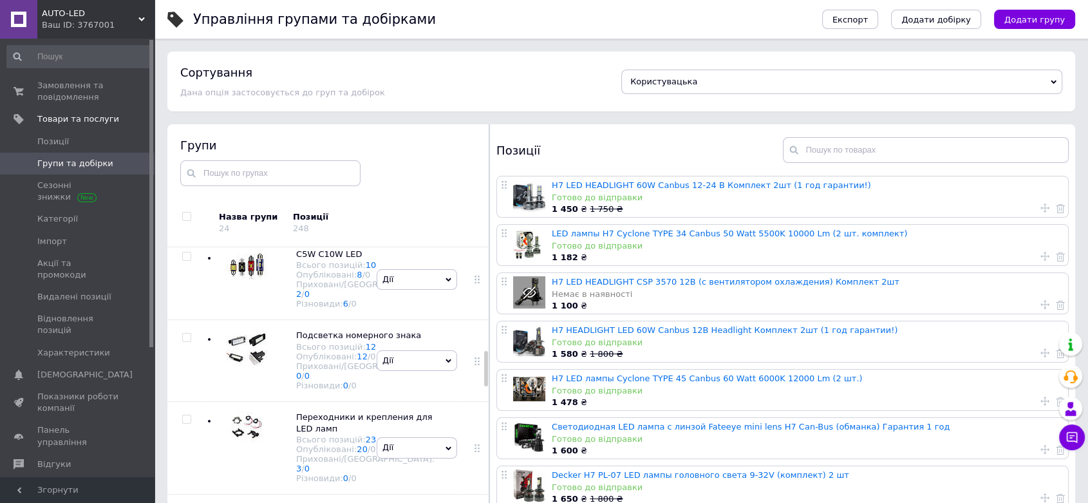
scroll to position [930, 0]
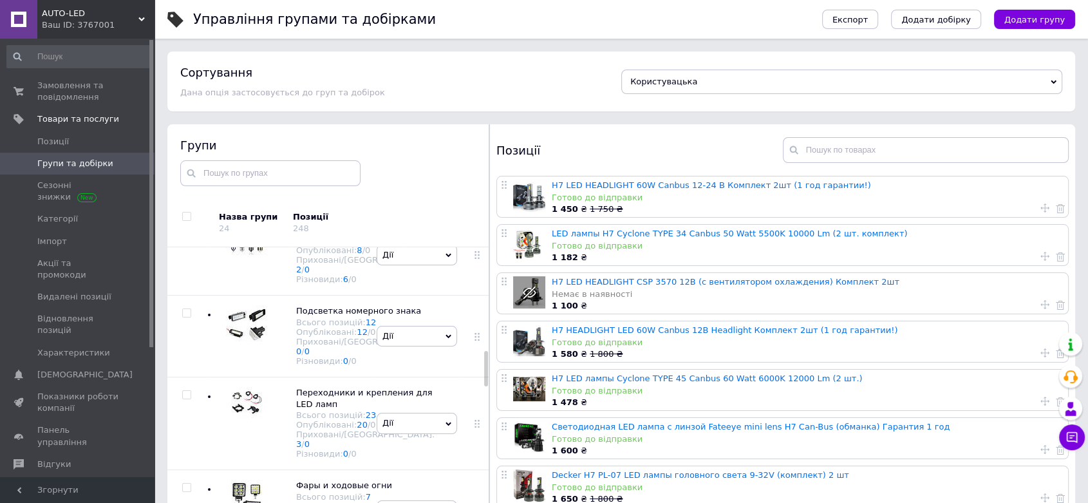
click at [240, 105] on img at bounding box center [248, 83] width 39 height 44
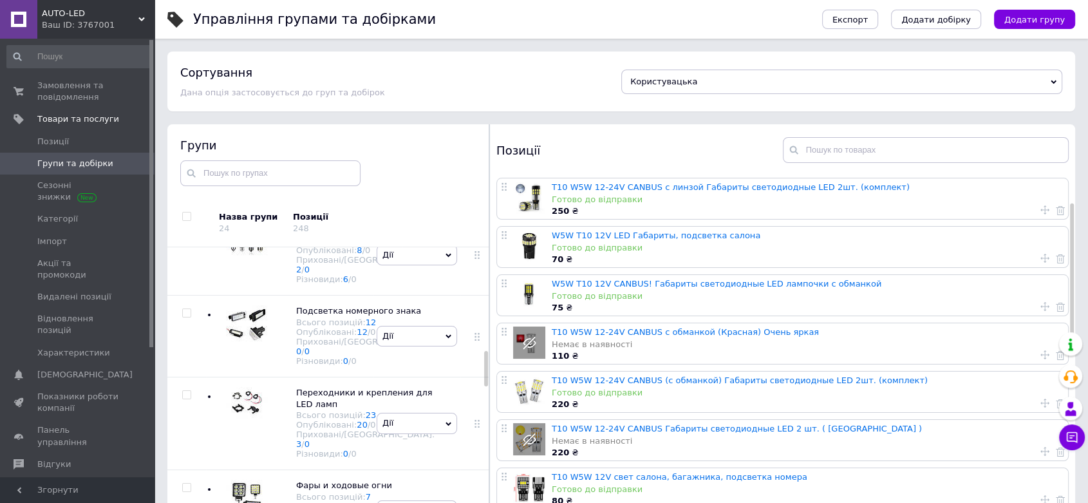
scroll to position [71, 0]
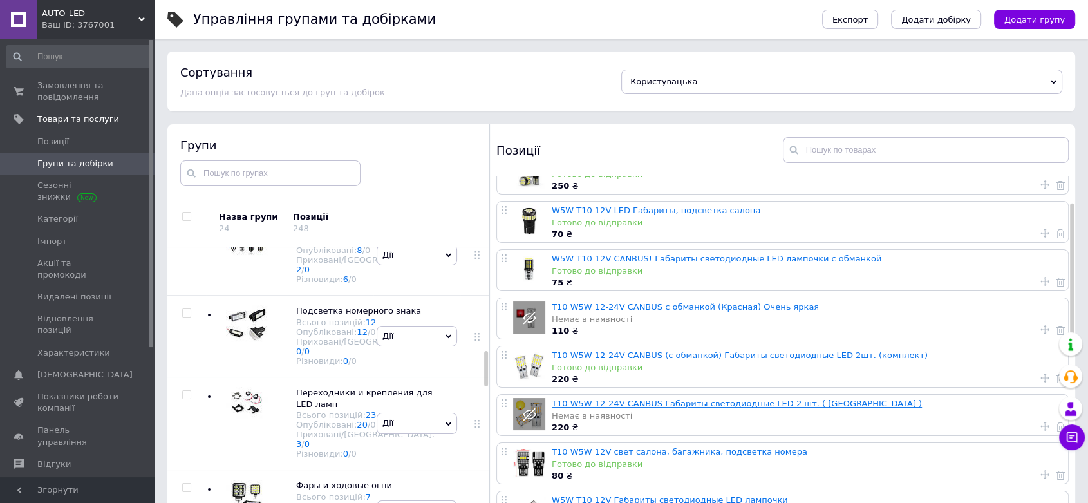
click at [713, 402] on link "T10 W5W 12-24V CANBUS Габариты светодиодные LED 2 шт. ( Желтая )" at bounding box center [737, 404] width 370 height 10
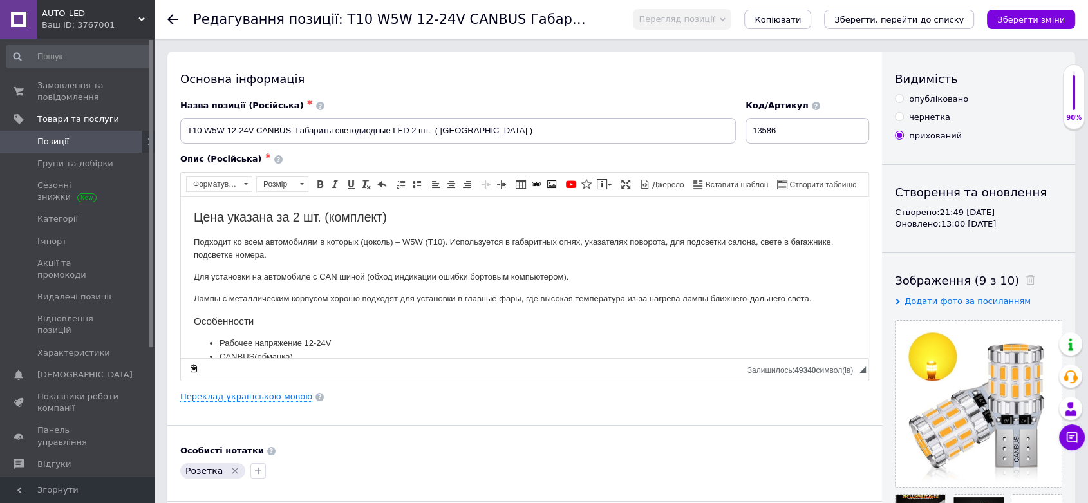
click at [899, 99] on input "опубліковано" at bounding box center [899, 98] width 8 height 8
radio input "true"
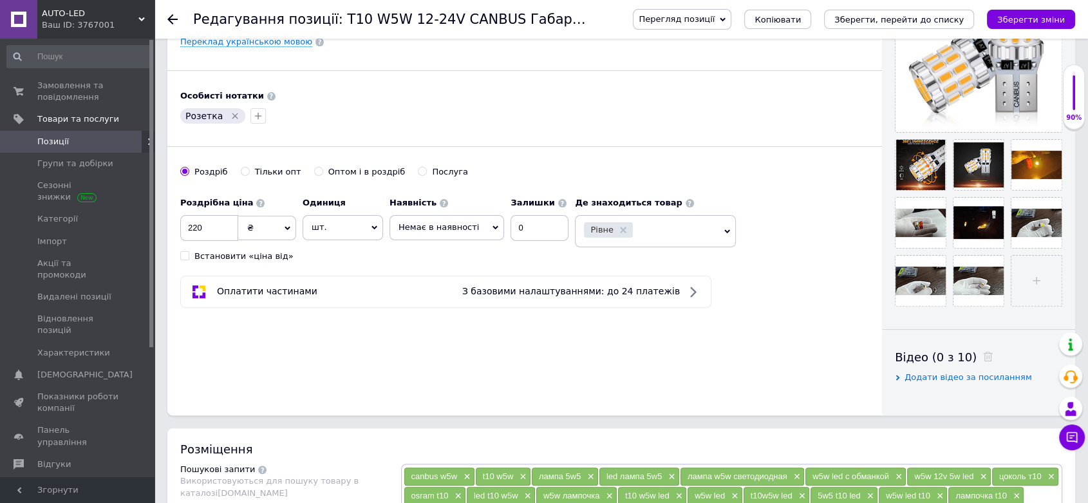
scroll to position [357, 0]
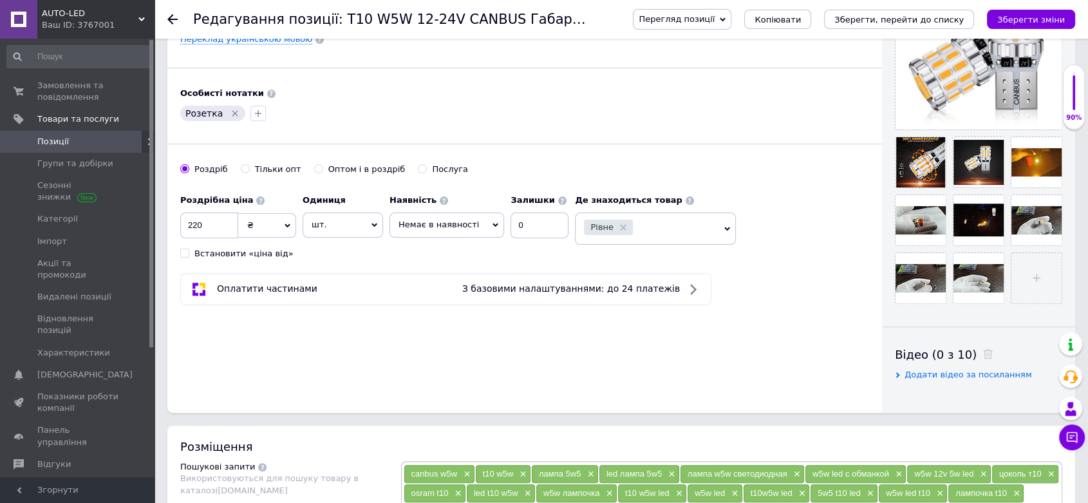
click at [413, 225] on span "Немає в наявності" at bounding box center [439, 225] width 80 height 10
click at [458, 285] on li "Готово до відправки" at bounding box center [446, 288] width 113 height 18
click at [533, 225] on input "0" at bounding box center [550, 225] width 58 height 26
drag, startPoint x: 536, startPoint y: 221, endPoint x: 510, endPoint y: 225, distance: 26.1
click at [521, 225] on input "0" at bounding box center [550, 225] width 58 height 26
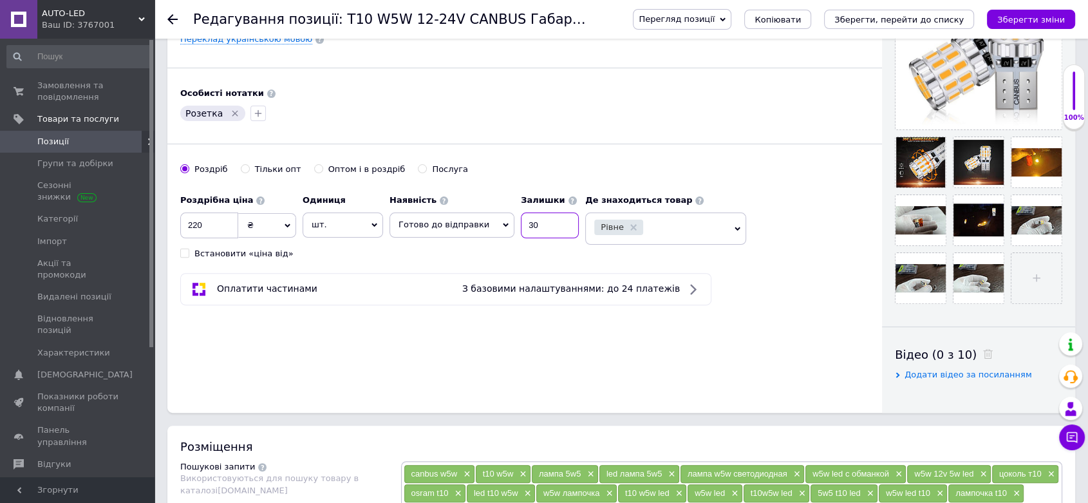
type input "30"
drag, startPoint x: 515, startPoint y: 406, endPoint x: 409, endPoint y: 360, distance: 115.9
click at [514, 406] on div "Основна інформація Назва позиції (Російська) ✱ T10 W5W 12-24V CANBUS Габариты с…" at bounding box center [524, 53] width 715 height 718
click at [218, 221] on input "220" at bounding box center [209, 225] width 58 height 26
type input "230"
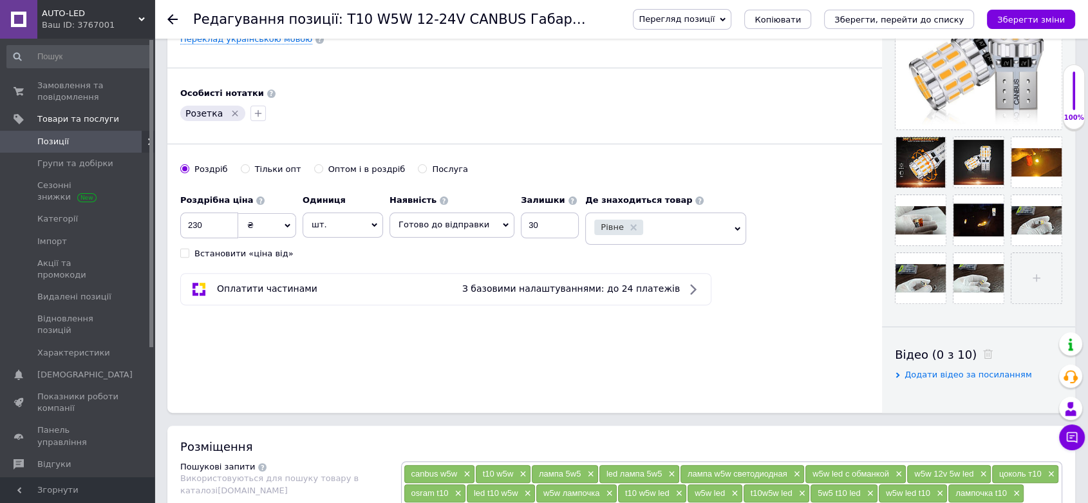
click at [365, 359] on div "Основна інформація Назва позиції (Російська) ✱ T10 W5W 12-24V CANBUS Габариты с…" at bounding box center [524, 53] width 715 height 718
click at [1032, 18] on icon "Зберегти зміни" at bounding box center [1031, 20] width 68 height 10
click at [78, 163] on span "Групи та добірки" at bounding box center [75, 164] width 76 height 12
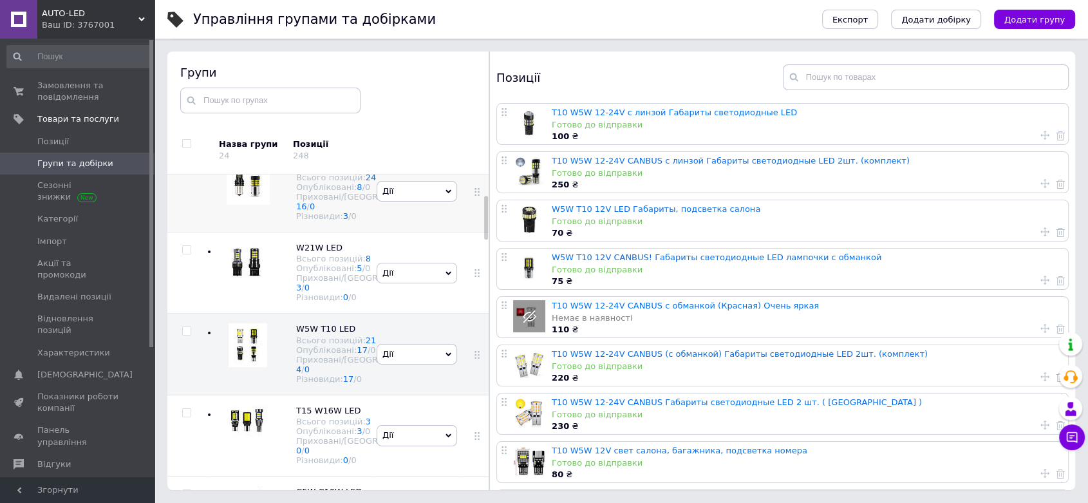
scroll to position [191, 0]
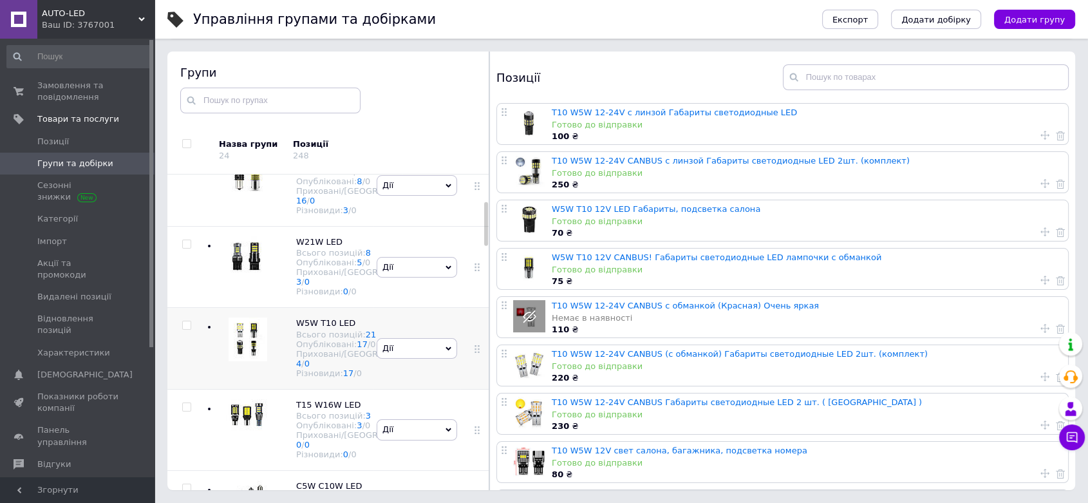
click at [258, 361] on img at bounding box center [248, 339] width 39 height 44
click at [693, 354] on link "T10 W5W 12-24V CANBUS (с обманкой) Габариты светодиодные LED 2шт. (комплект)" at bounding box center [740, 354] width 376 height 10
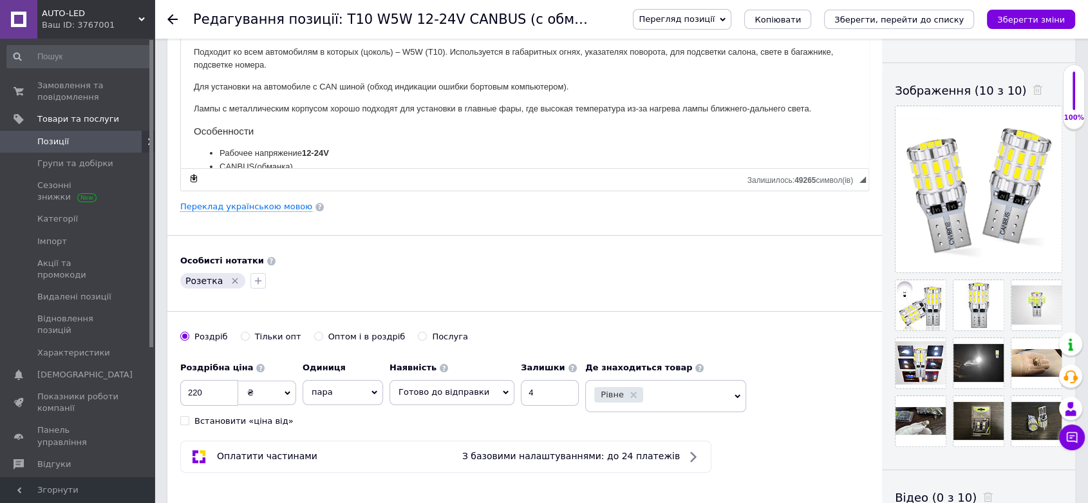
scroll to position [214, 0]
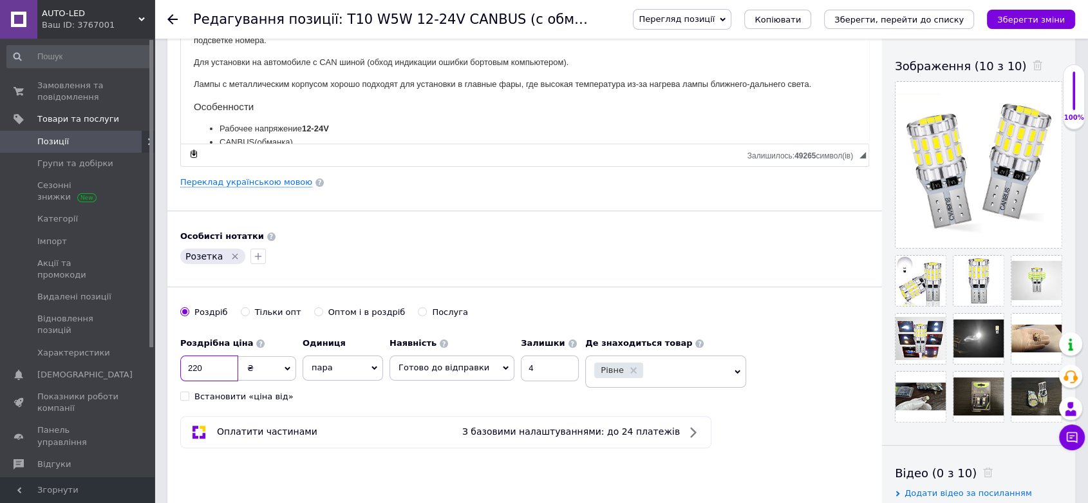
click at [216, 370] on input "220" at bounding box center [209, 368] width 58 height 26
type input "230"
drag, startPoint x: 393, startPoint y: 486, endPoint x: 510, endPoint y: 467, distance: 118.1
click at [395, 486] on div "Основна інформація Назва позиції (Російська) ✱ T10 W5W 12-24V CANBUS (с обманко…" at bounding box center [524, 184] width 715 height 694
click at [1047, 15] on icon "Зберегти зміни" at bounding box center [1031, 20] width 68 height 10
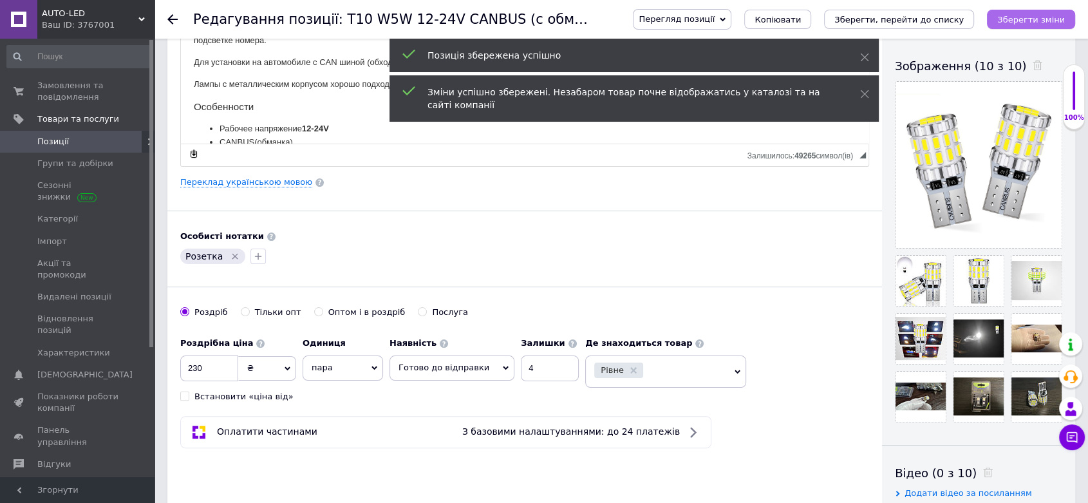
click at [1047, 24] on button "Зберегти зміни" at bounding box center [1031, 19] width 88 height 19
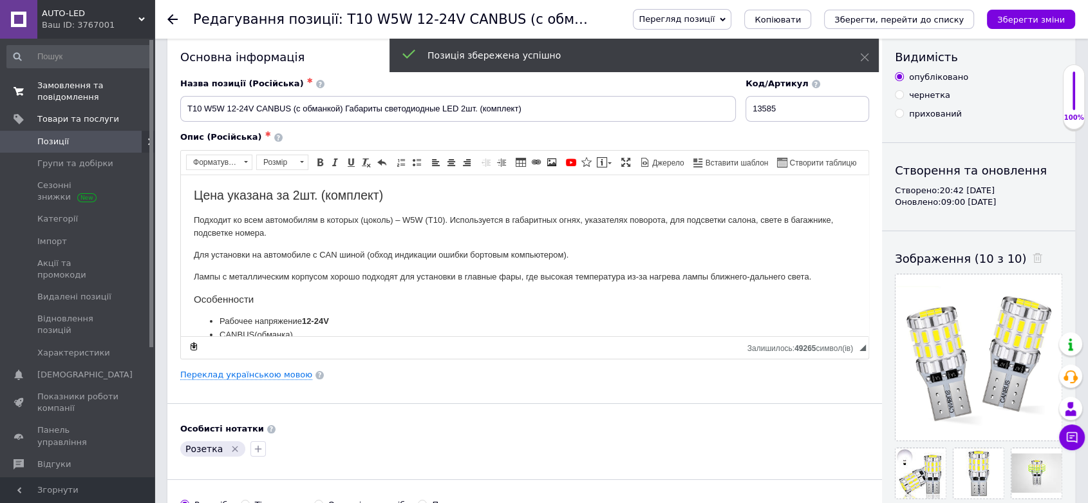
scroll to position [0, 0]
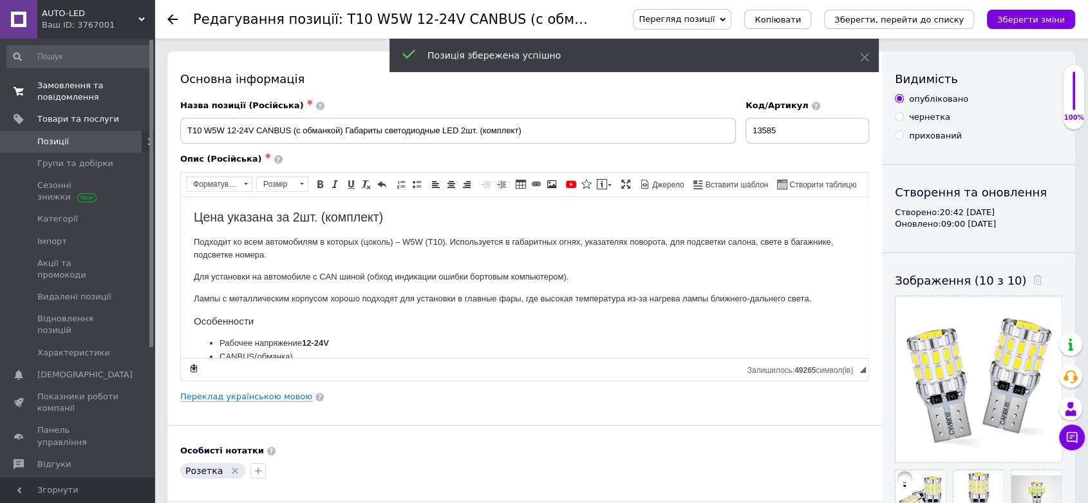
click at [73, 85] on span "Замовлення та повідомлення" at bounding box center [78, 91] width 82 height 23
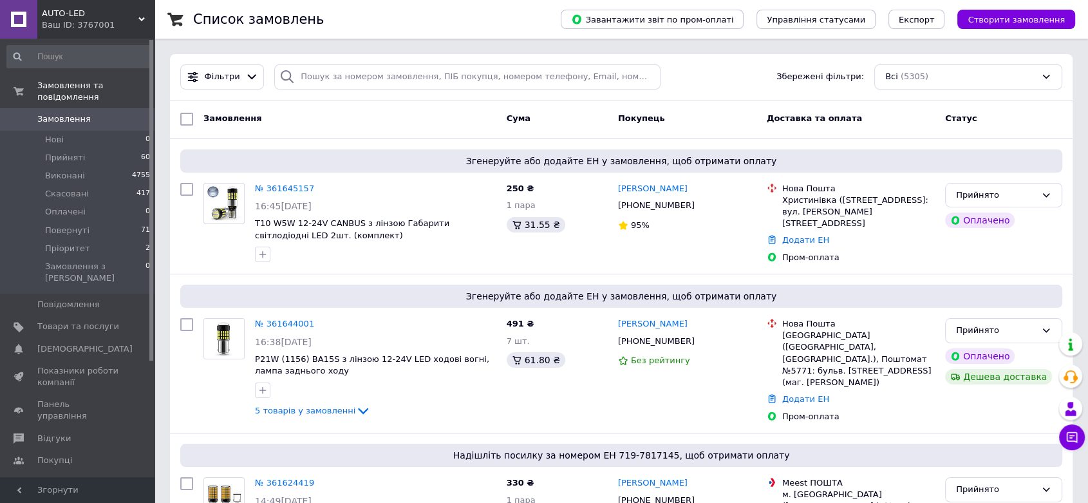
click at [85, 113] on span "Замовлення" at bounding box center [78, 119] width 82 height 12
click at [70, 152] on span "Прийняті" at bounding box center [65, 158] width 40 height 12
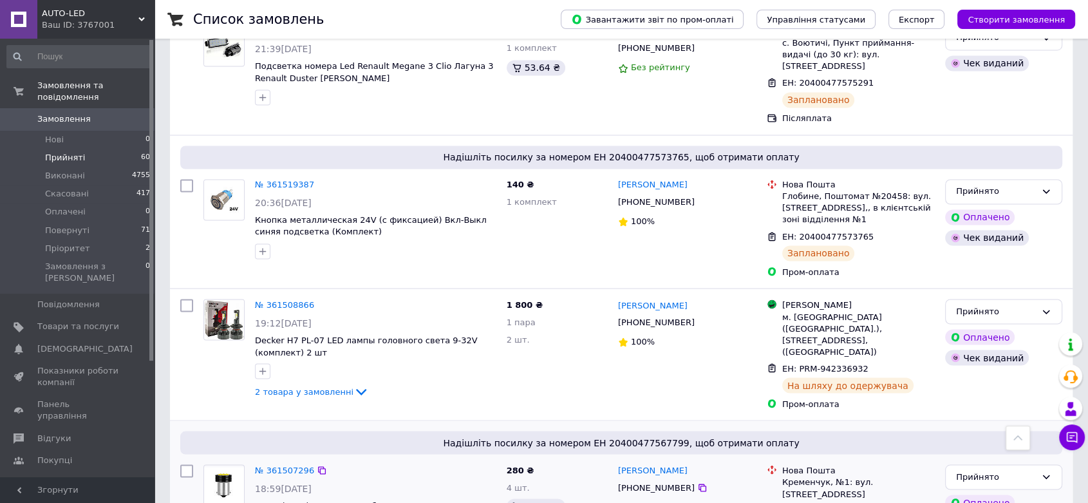
scroll to position [2256, 0]
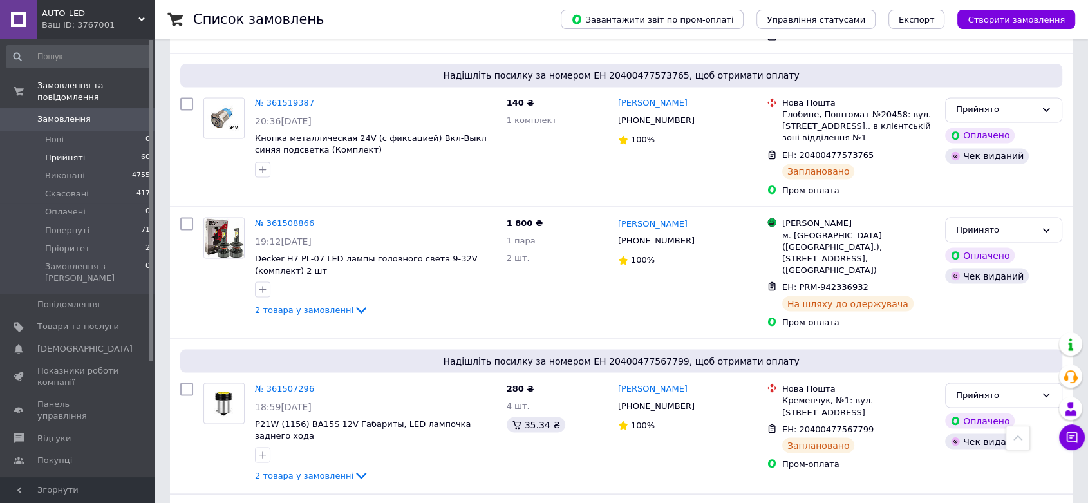
click at [88, 113] on span "Замовлення" at bounding box center [78, 119] width 82 height 12
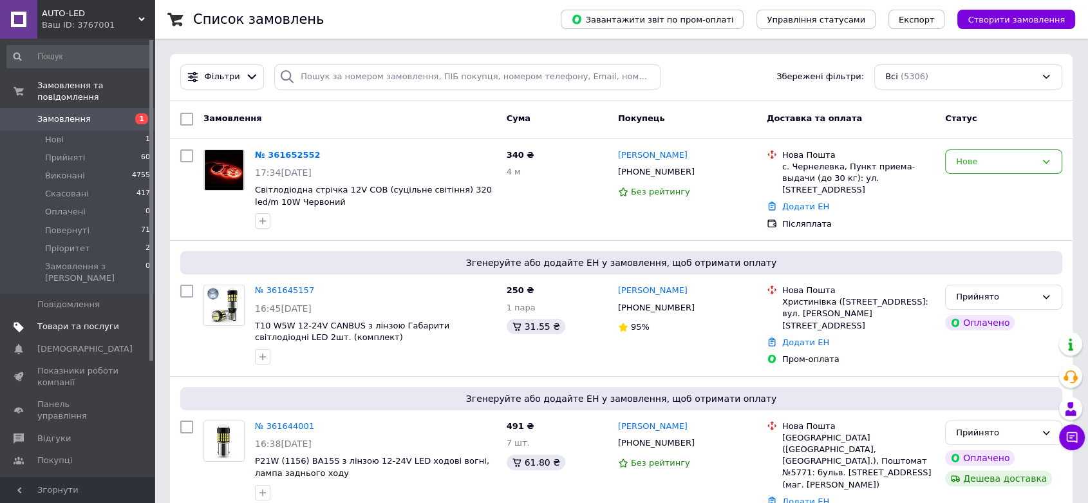
click at [53, 321] on span "Товари та послуги" at bounding box center [78, 327] width 82 height 12
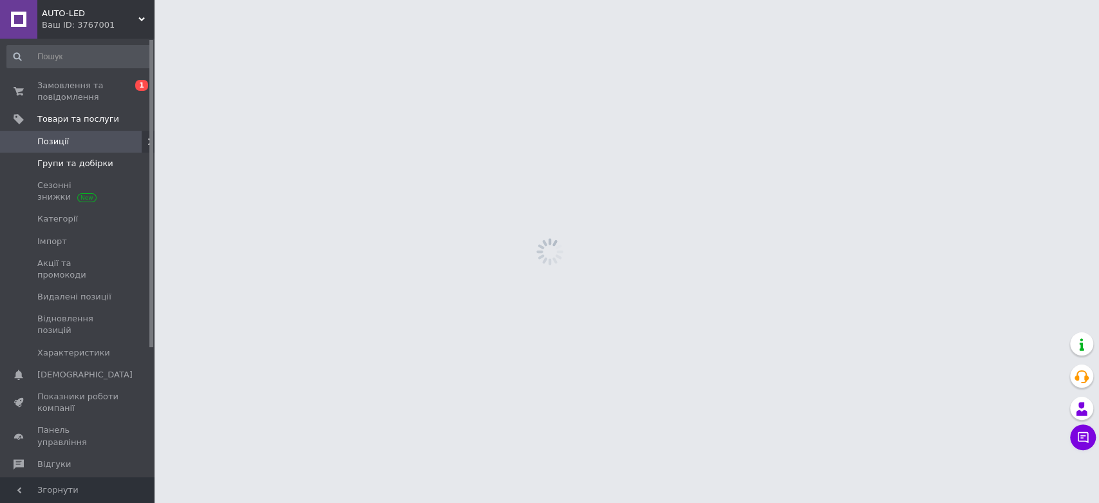
click at [103, 163] on span "Групи та добірки" at bounding box center [78, 164] width 82 height 12
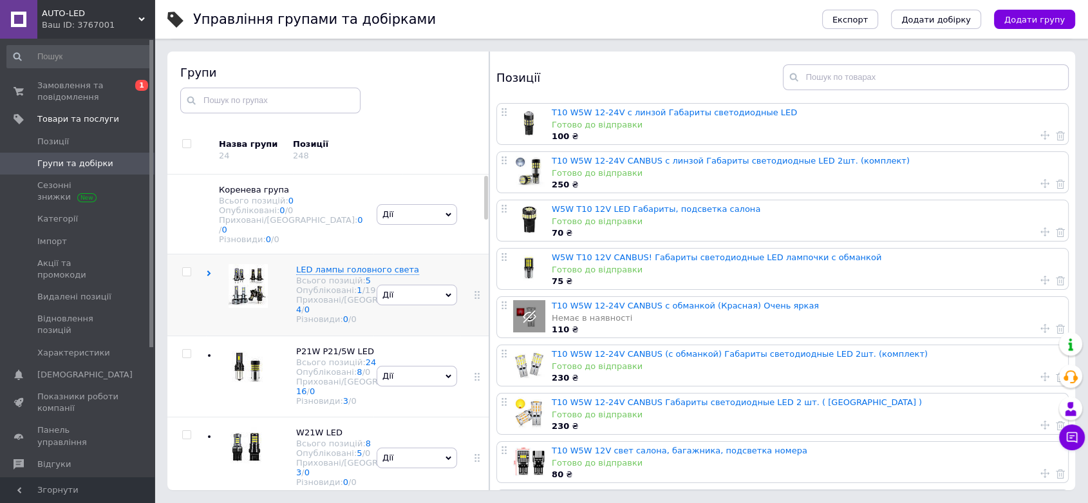
click at [263, 279] on img at bounding box center [248, 286] width 39 height 44
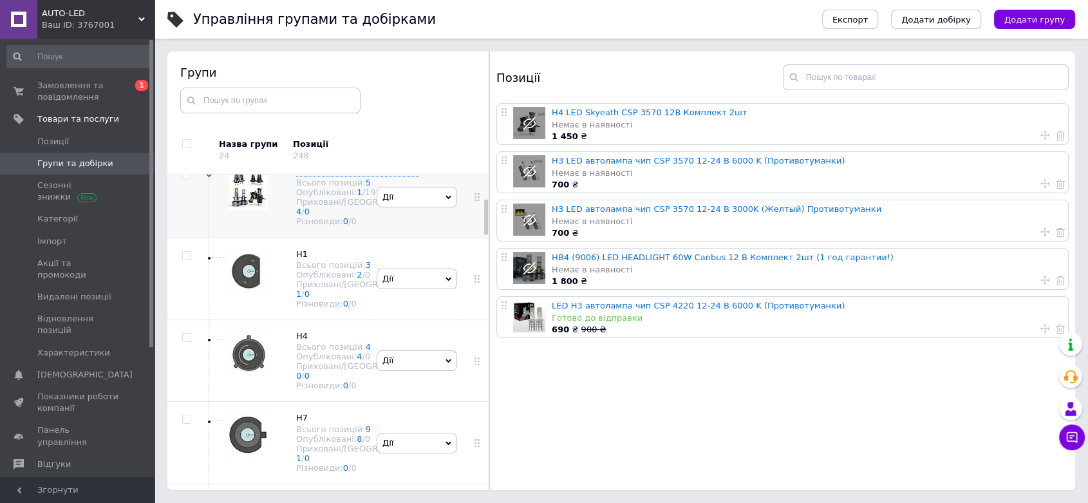
scroll to position [214, 0]
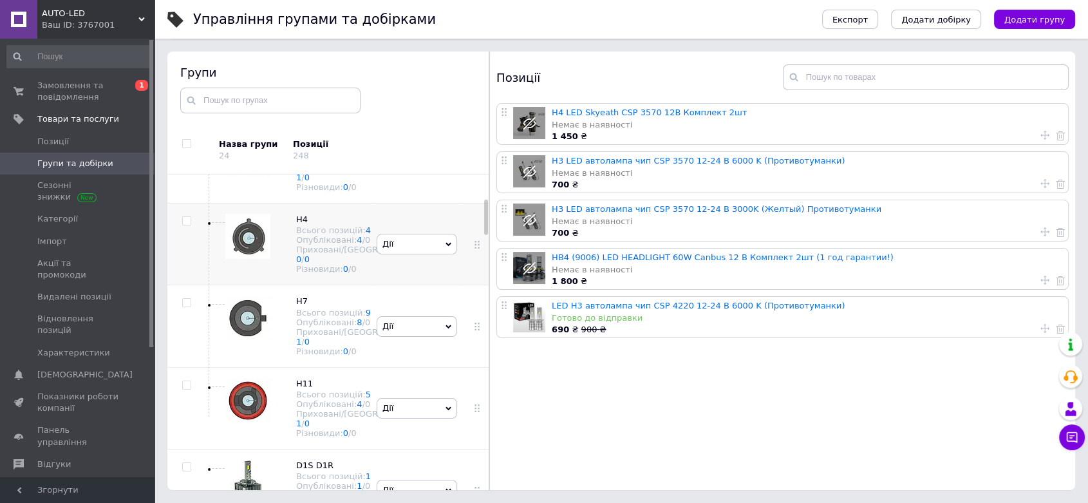
click at [248, 259] on img at bounding box center [247, 236] width 45 height 45
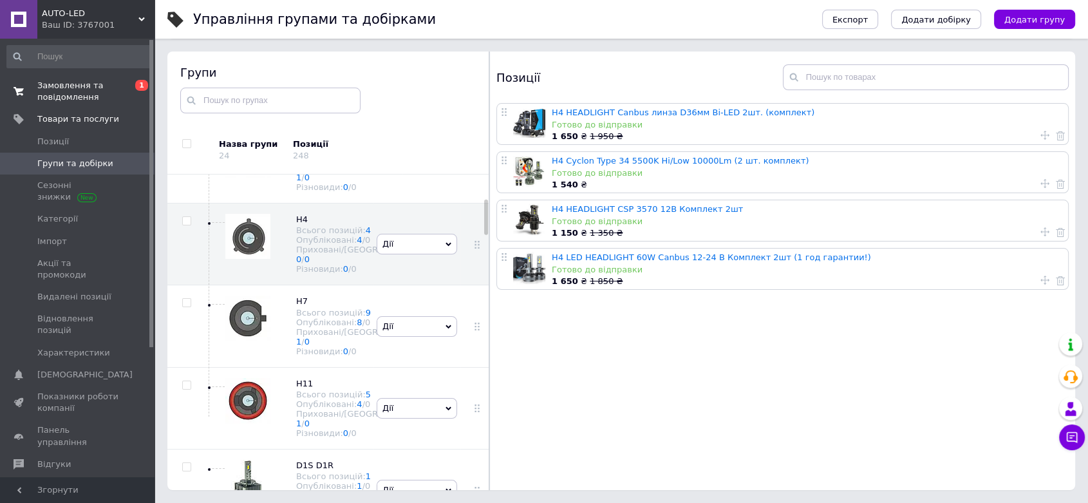
click at [71, 91] on span "Замовлення та повідомлення" at bounding box center [78, 91] width 82 height 23
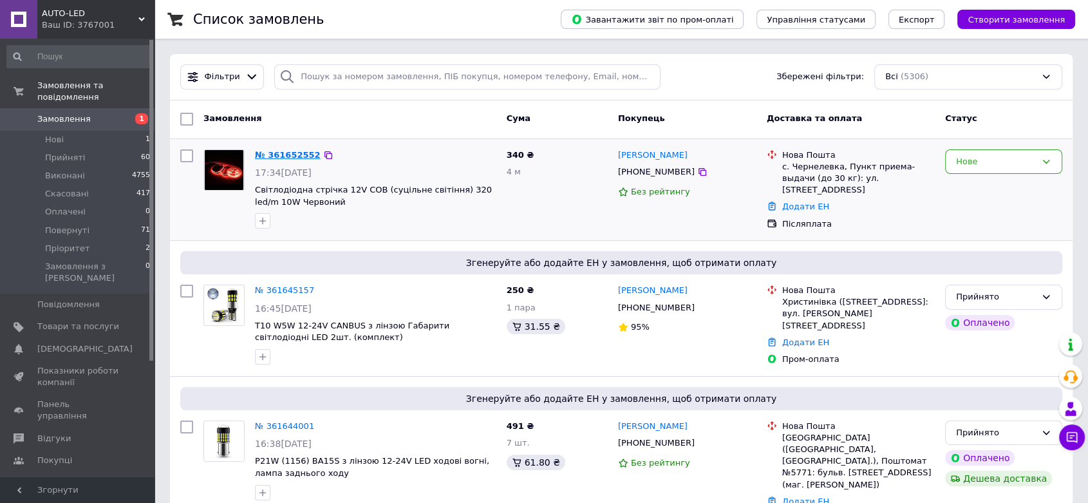
click at [288, 153] on link "№ 361652552" at bounding box center [288, 155] width 66 height 10
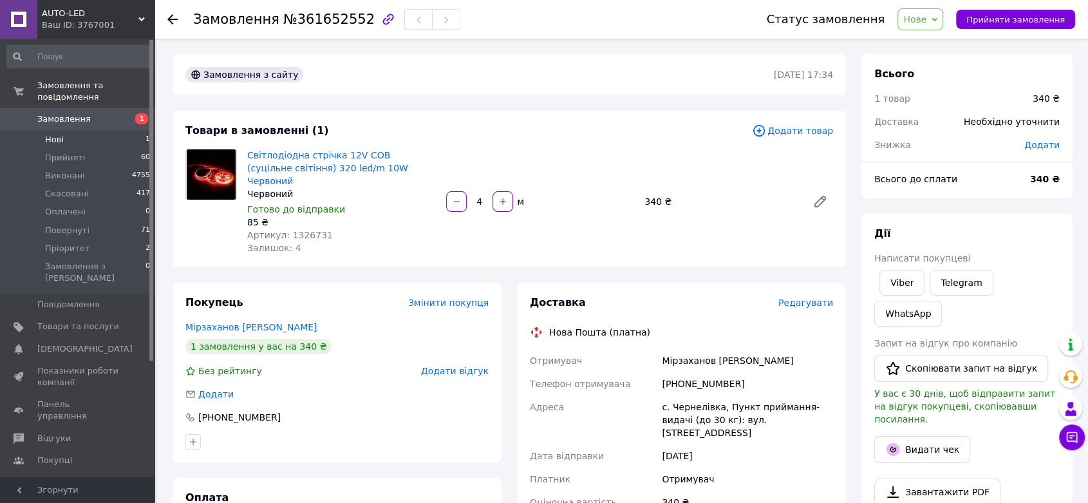
click at [56, 134] on span "Нові" at bounding box center [54, 140] width 19 height 12
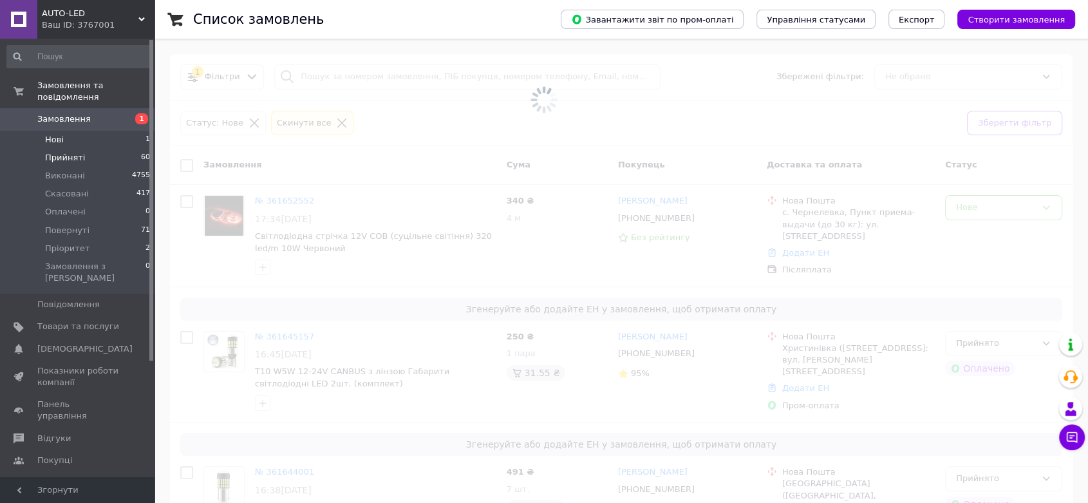
click at [64, 152] on span "Прийняті" at bounding box center [65, 158] width 40 height 12
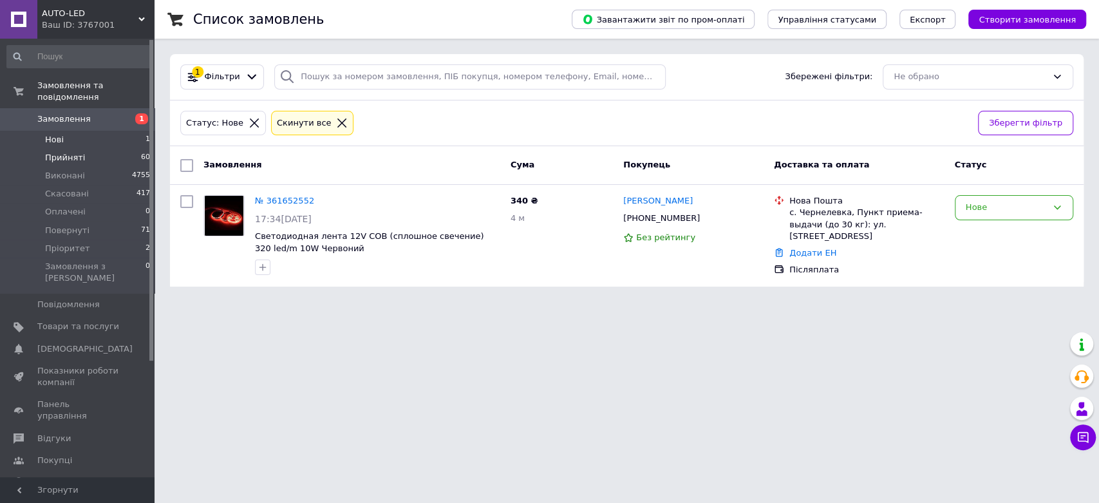
click at [62, 152] on span "Прийняті" at bounding box center [65, 158] width 40 height 12
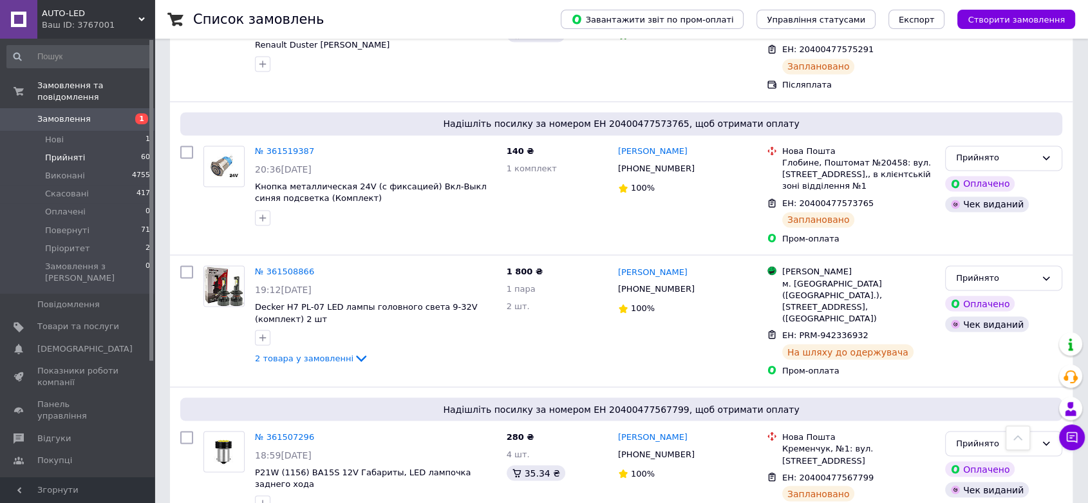
scroll to position [2256, 0]
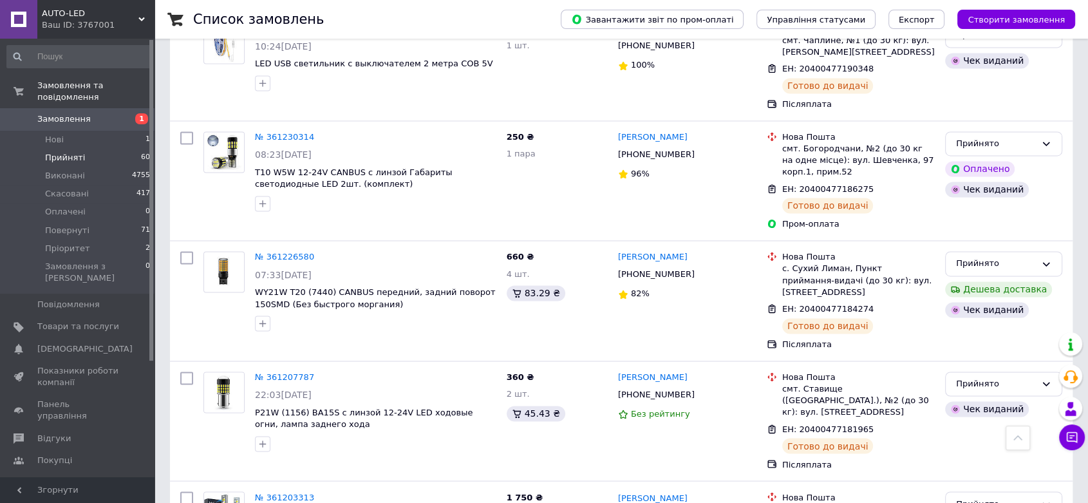
scroll to position [2023, 0]
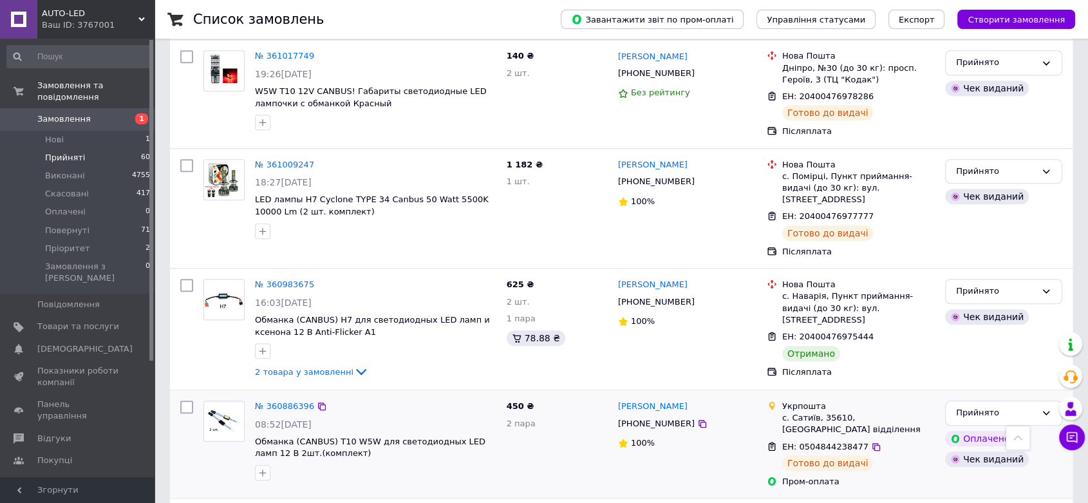
scroll to position [1299, 0]
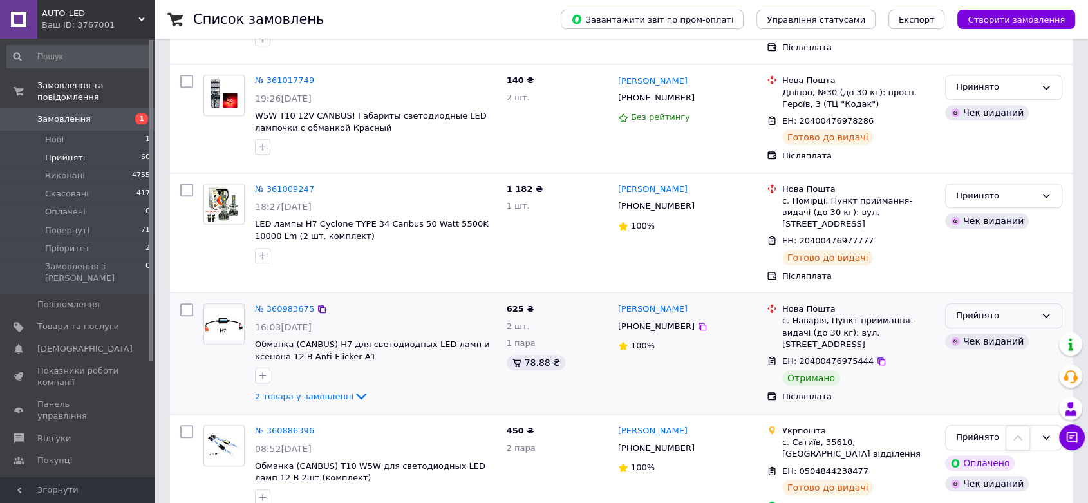
click at [1038, 303] on div "Прийнято" at bounding box center [1003, 315] width 117 height 25
click at [1005, 331] on li "Виконано" at bounding box center [1004, 343] width 116 height 24
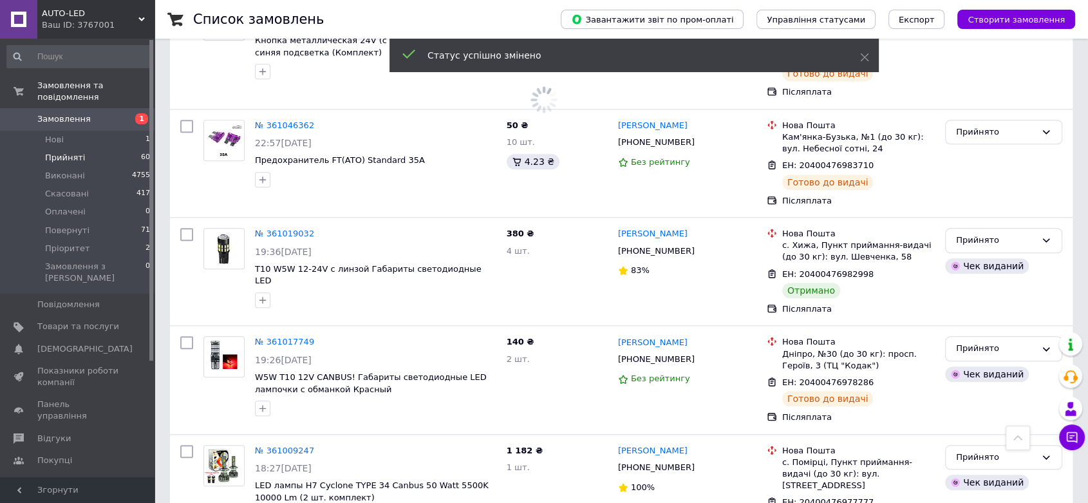
scroll to position [1013, 0]
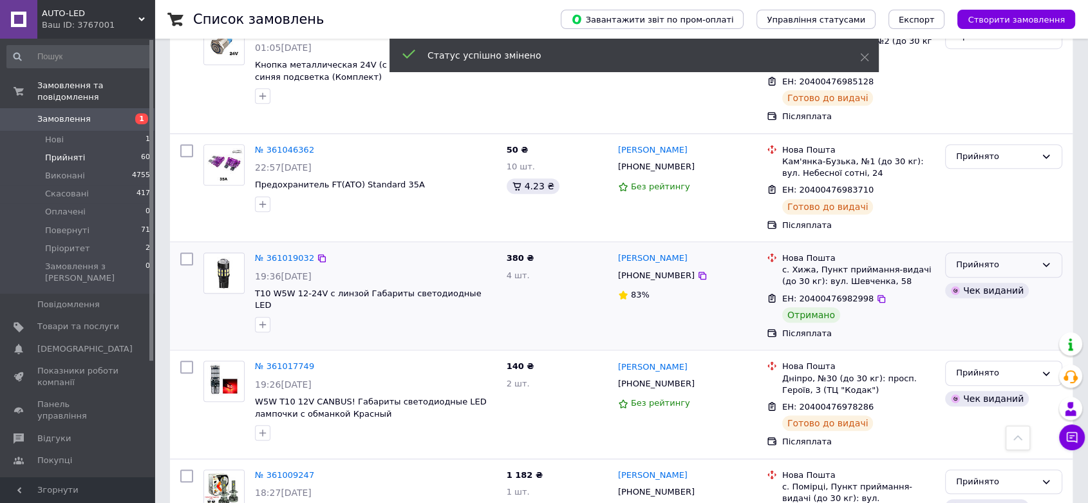
click at [1024, 258] on div "Прийнято" at bounding box center [996, 265] width 80 height 14
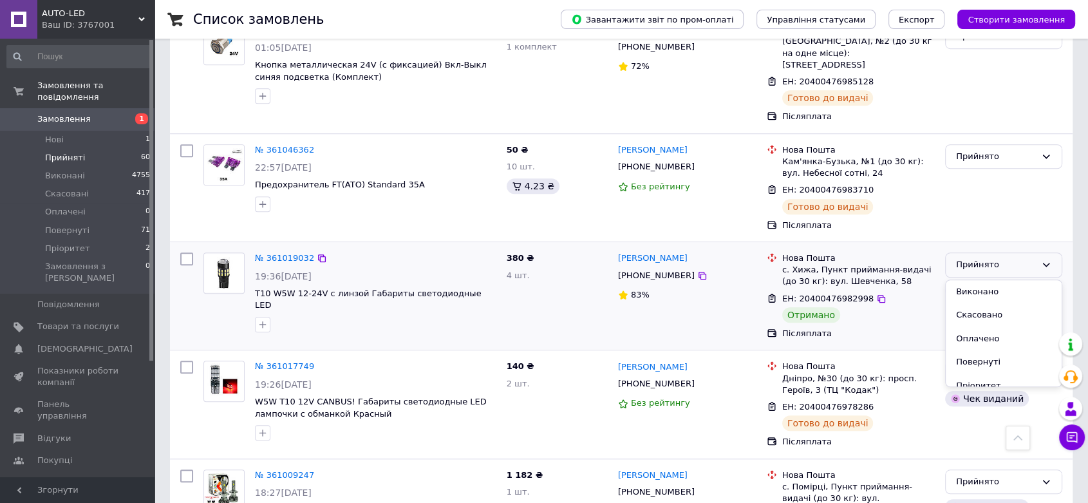
click at [999, 280] on li "Виконано" at bounding box center [1004, 292] width 116 height 24
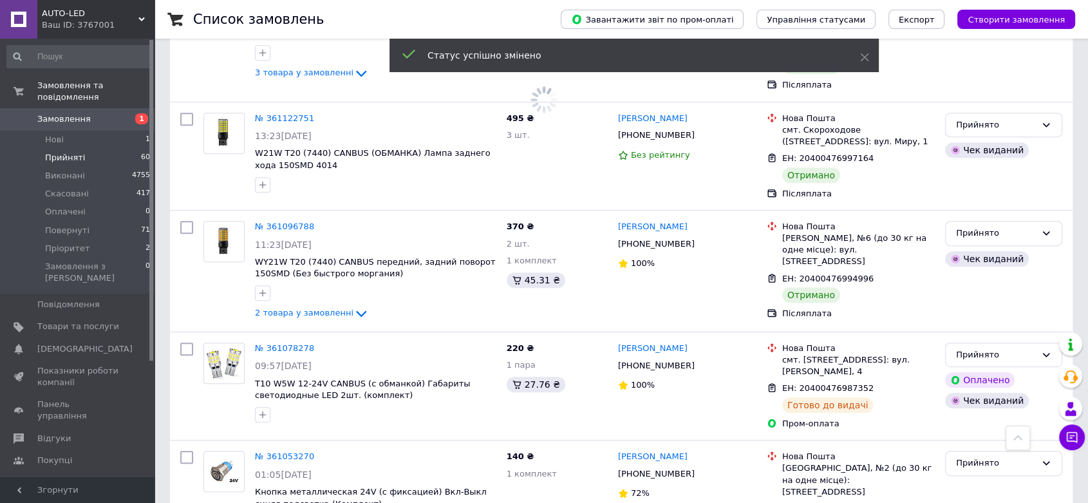
scroll to position [584, 0]
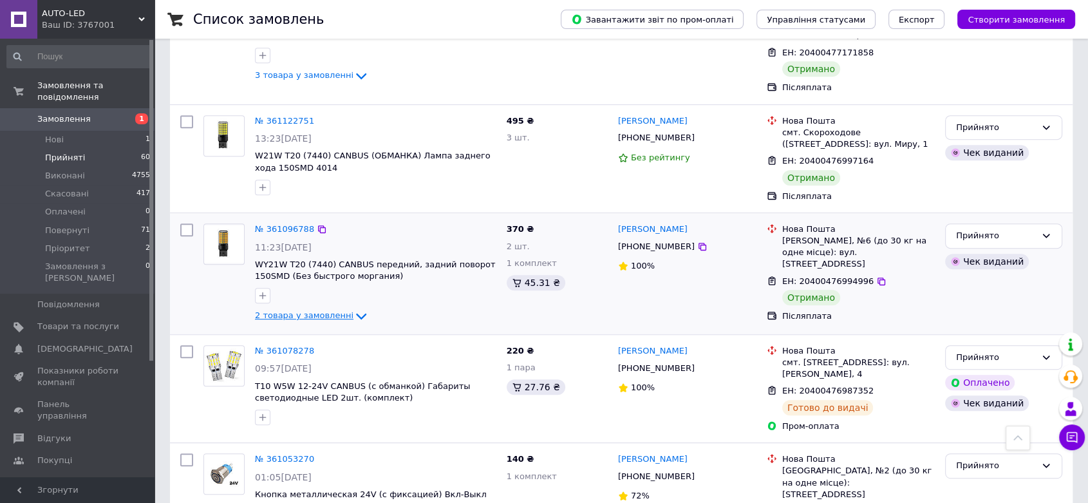
click at [353, 308] on icon at bounding box center [360, 315] width 15 height 15
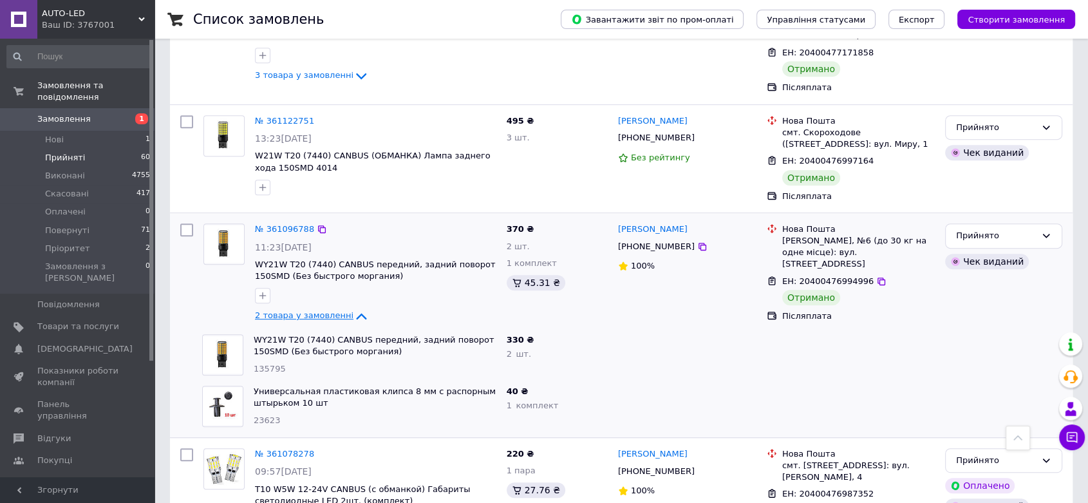
click at [356, 313] on icon at bounding box center [361, 316] width 10 height 6
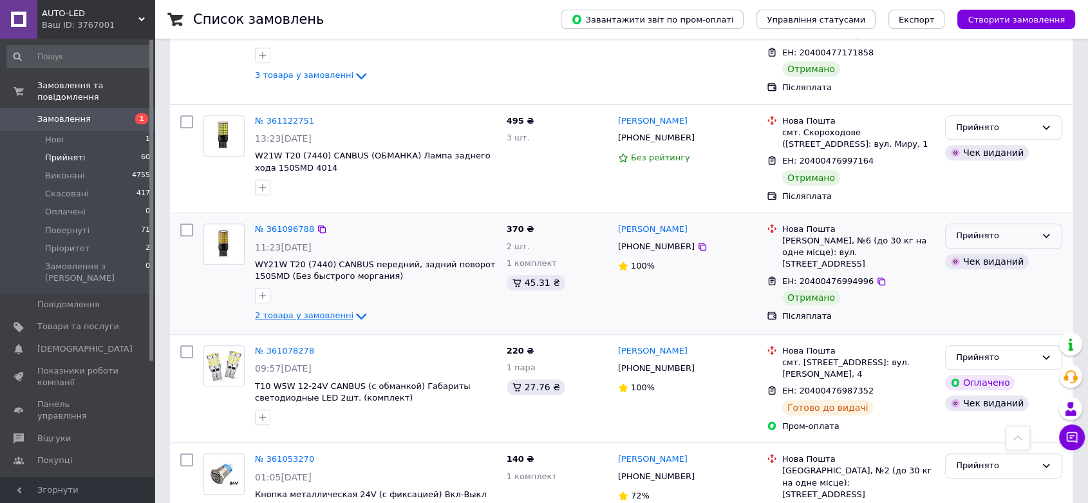
click at [993, 229] on div "Прийнято" at bounding box center [996, 236] width 80 height 14
click at [983, 251] on li "Виконано" at bounding box center [1004, 263] width 116 height 24
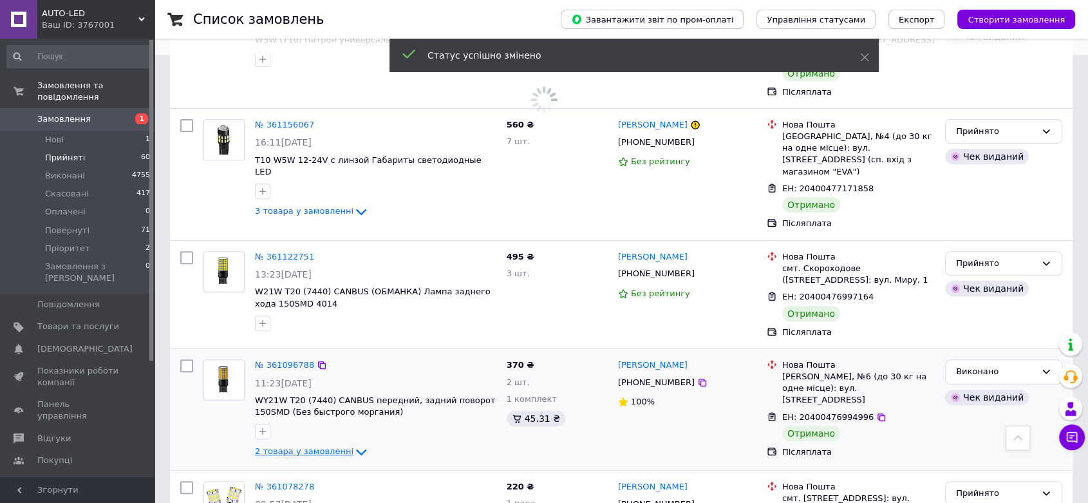
scroll to position [441, 0]
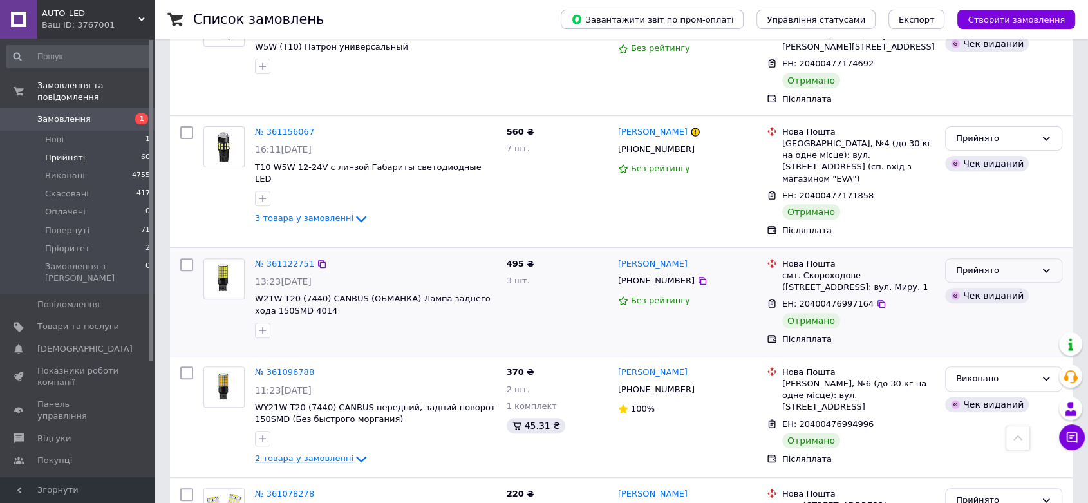
click at [1026, 264] on div "Прийнято" at bounding box center [996, 271] width 80 height 14
click at [1006, 285] on li "Виконано" at bounding box center [1004, 297] width 116 height 24
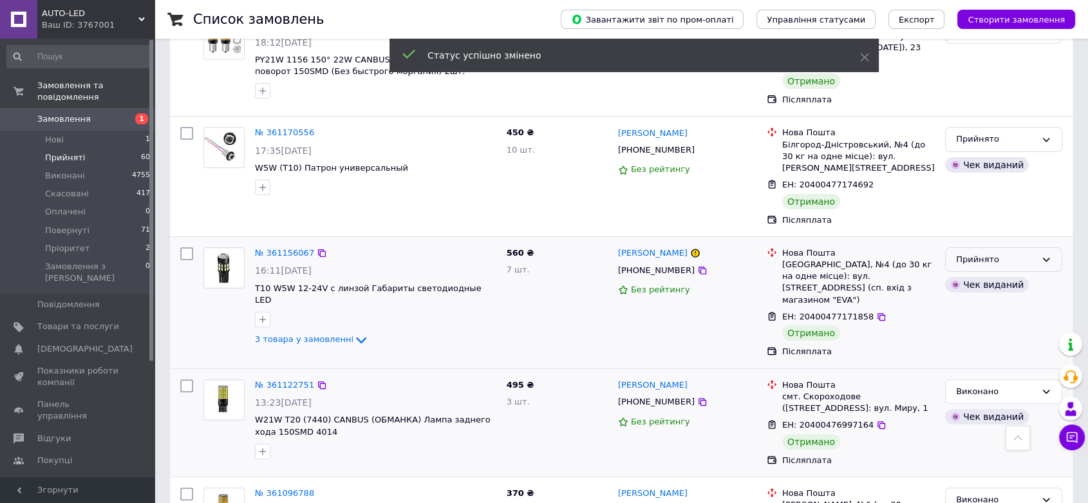
scroll to position [298, 0]
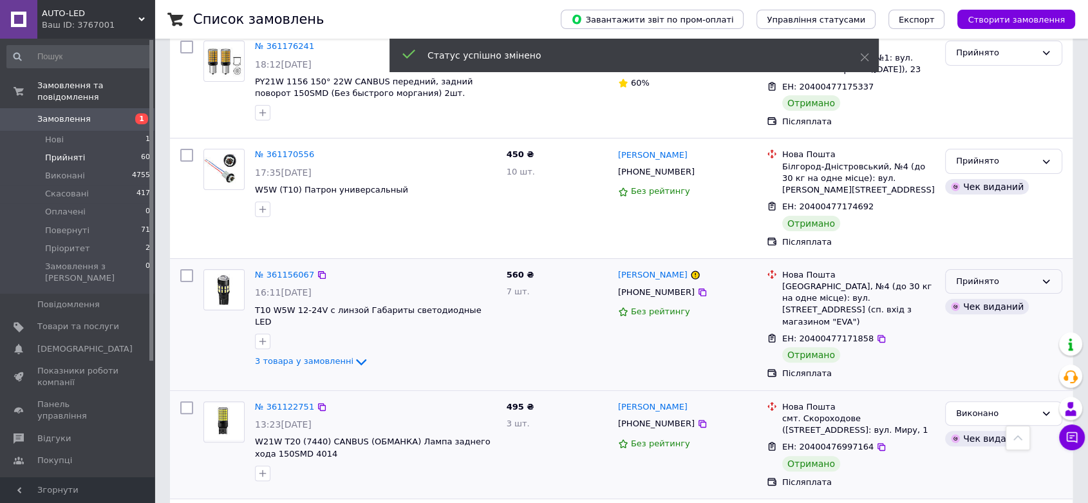
click at [1025, 275] on div "Прийнято" at bounding box center [996, 282] width 80 height 14
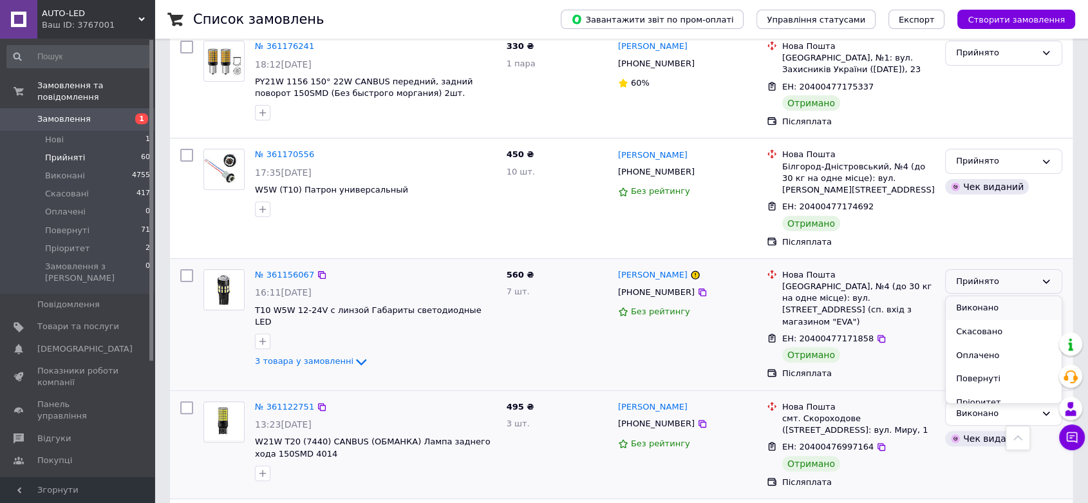
click at [1000, 296] on li "Виконано" at bounding box center [1004, 308] width 116 height 24
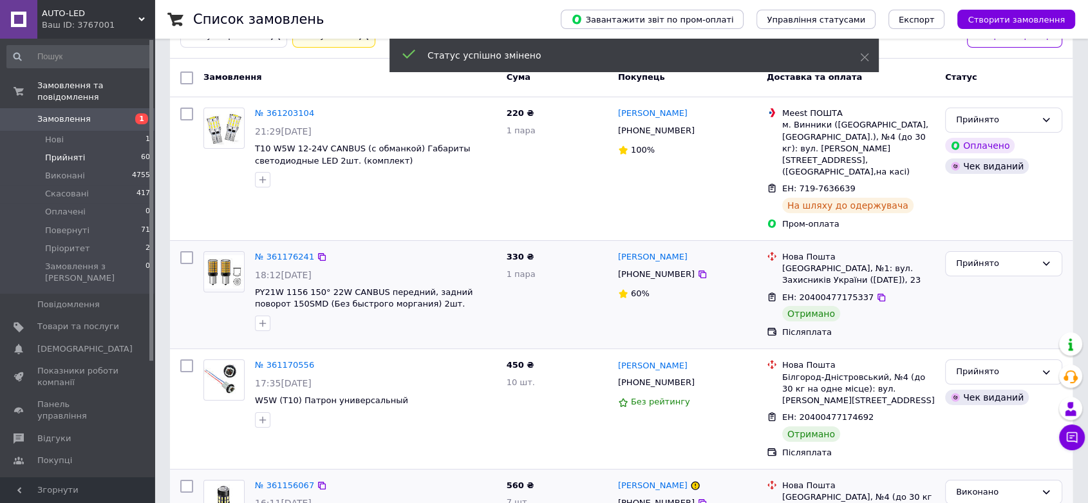
scroll to position [83, 0]
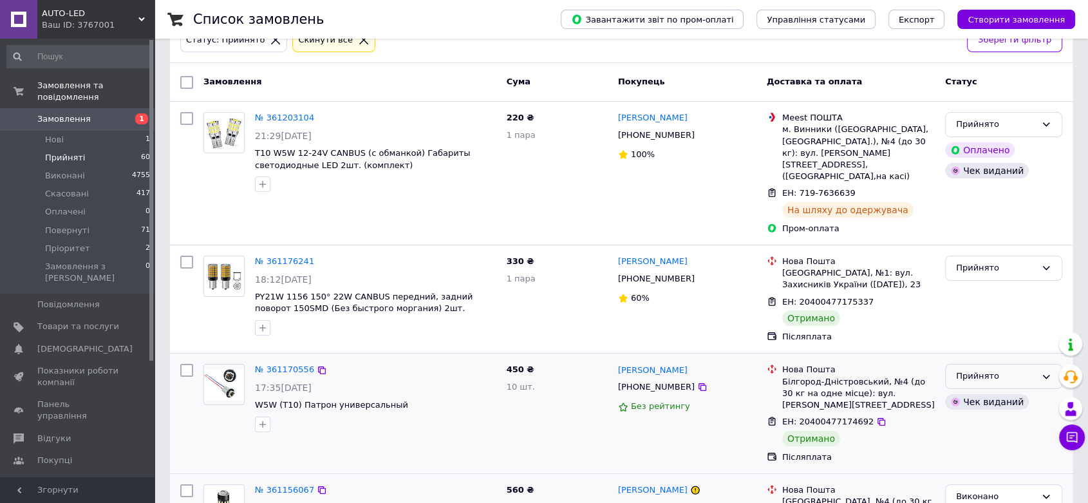
click at [1027, 370] on div "Прийнято" at bounding box center [996, 377] width 80 height 14
click at [1015, 391] on li "Виконано" at bounding box center [1004, 403] width 116 height 24
click at [999, 261] on div "Прийнято" at bounding box center [996, 268] width 80 height 14
click at [988, 283] on li "Виконано" at bounding box center [1004, 295] width 116 height 24
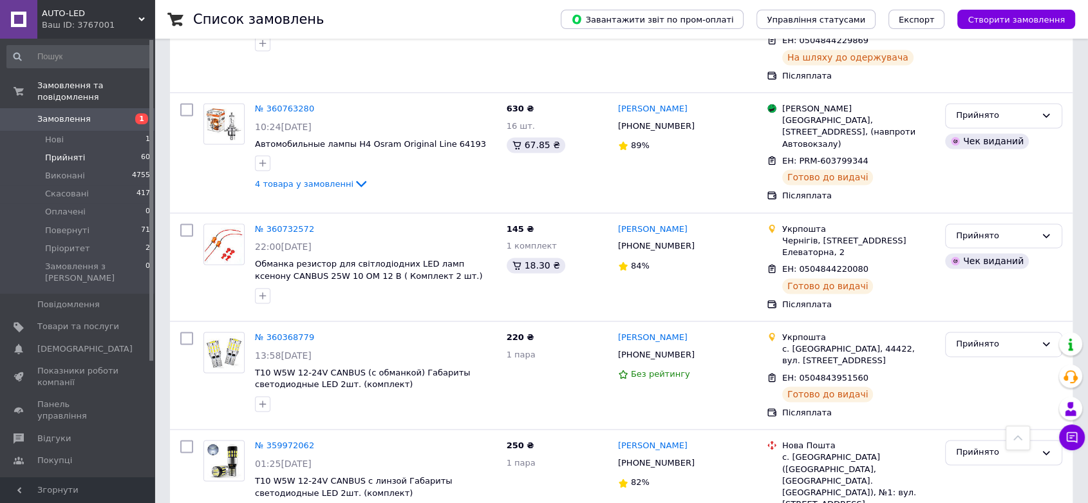
scroll to position [1943, 0]
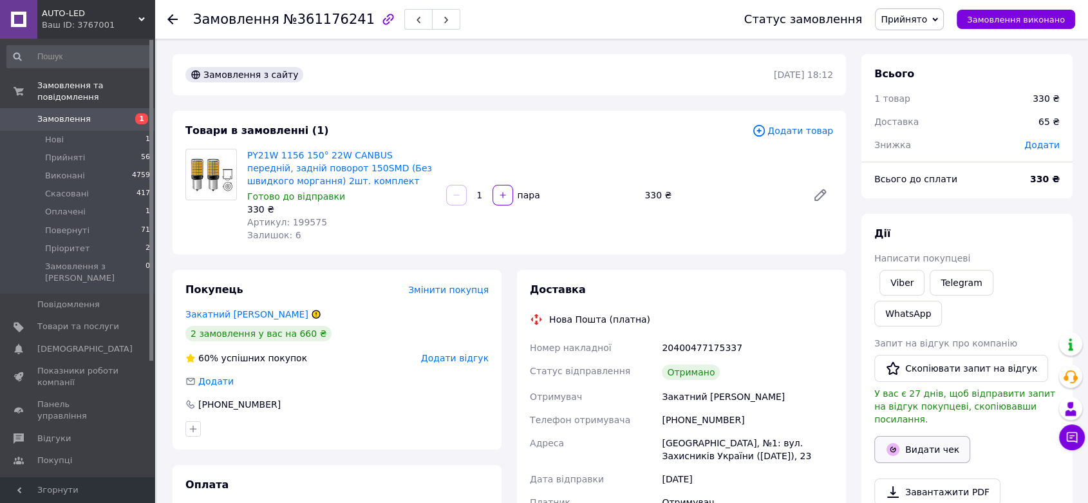
click at [944, 436] on button "Видати чек" at bounding box center [922, 449] width 96 height 27
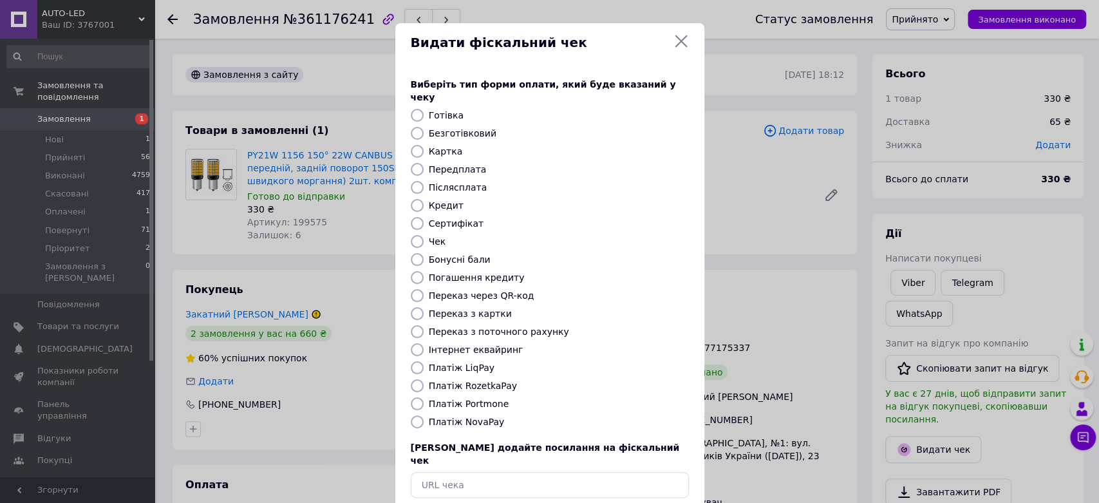
click at [414, 415] on input "Платіж NovaPay" at bounding box center [417, 421] width 13 height 13
radio input "true"
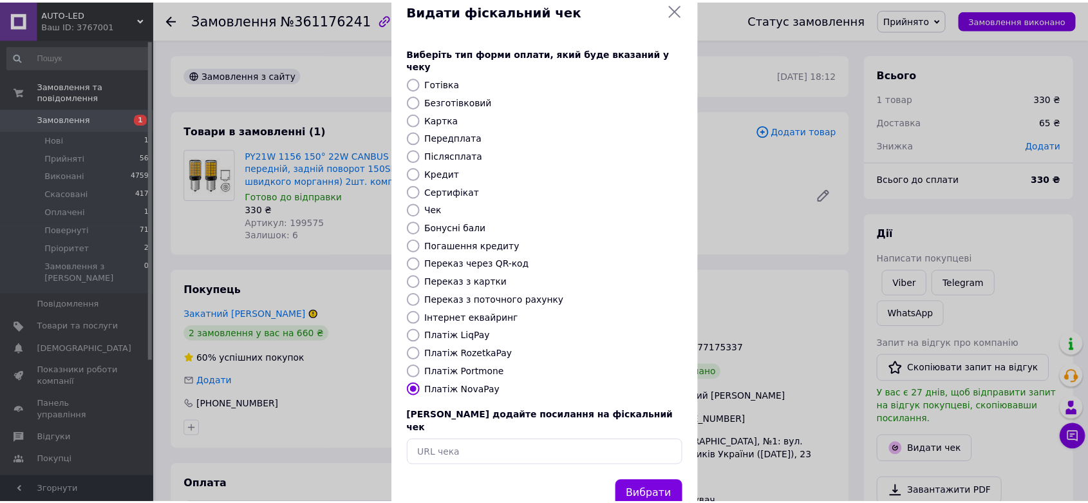
scroll to position [50, 0]
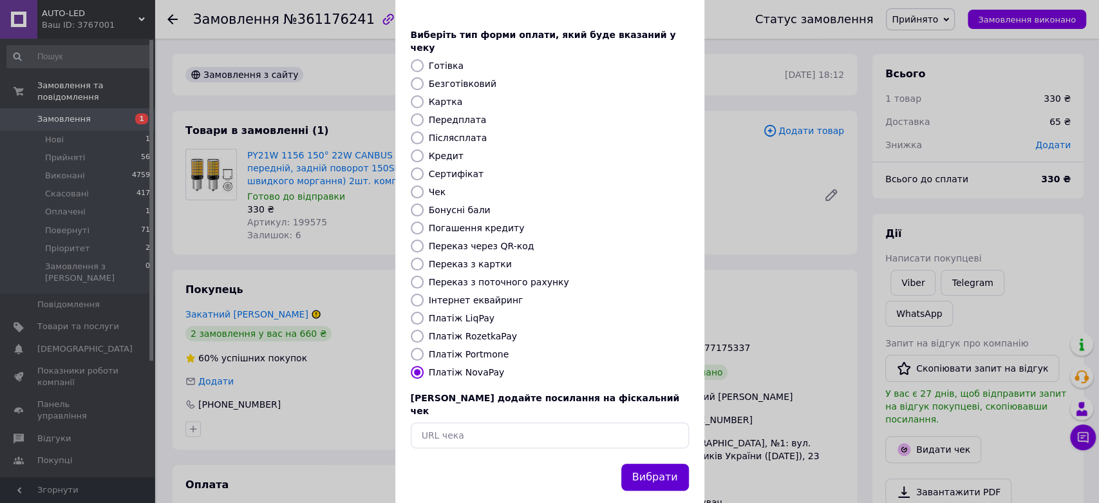
click at [664, 464] on button "Вибрати" at bounding box center [655, 478] width 68 height 28
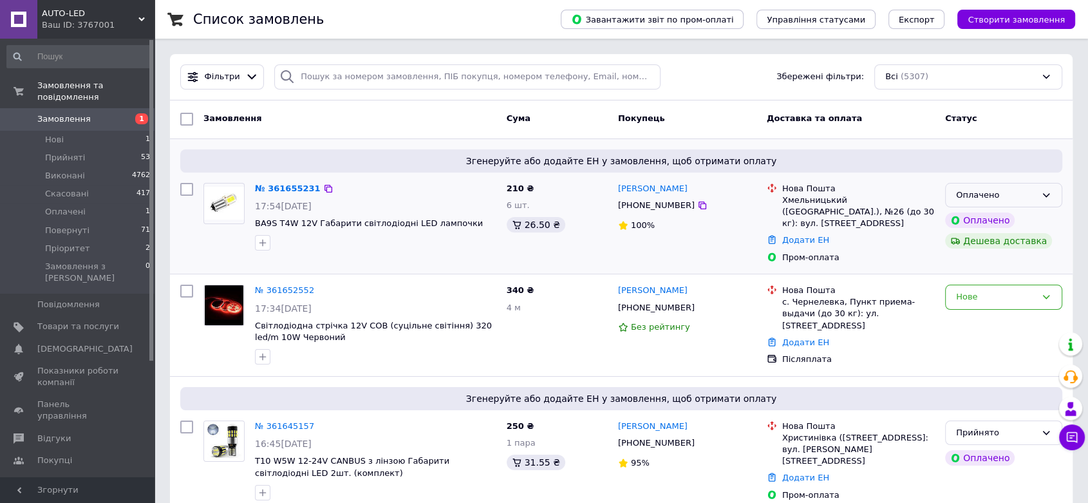
click at [1027, 194] on div "Оплачено" at bounding box center [996, 196] width 80 height 14
click at [1006, 218] on li "Прийнято" at bounding box center [1004, 222] width 116 height 24
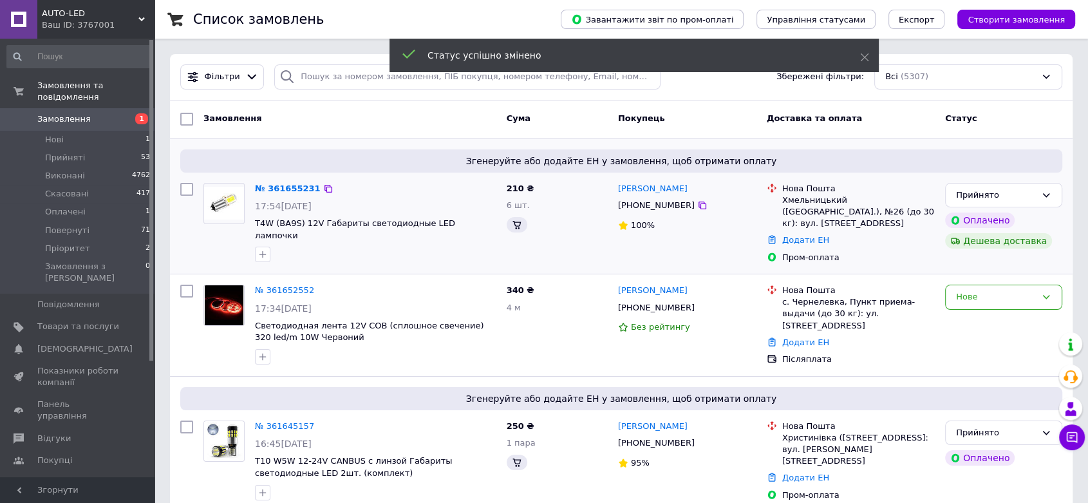
click at [280, 187] on link "№ 361655231" at bounding box center [288, 188] width 66 height 10
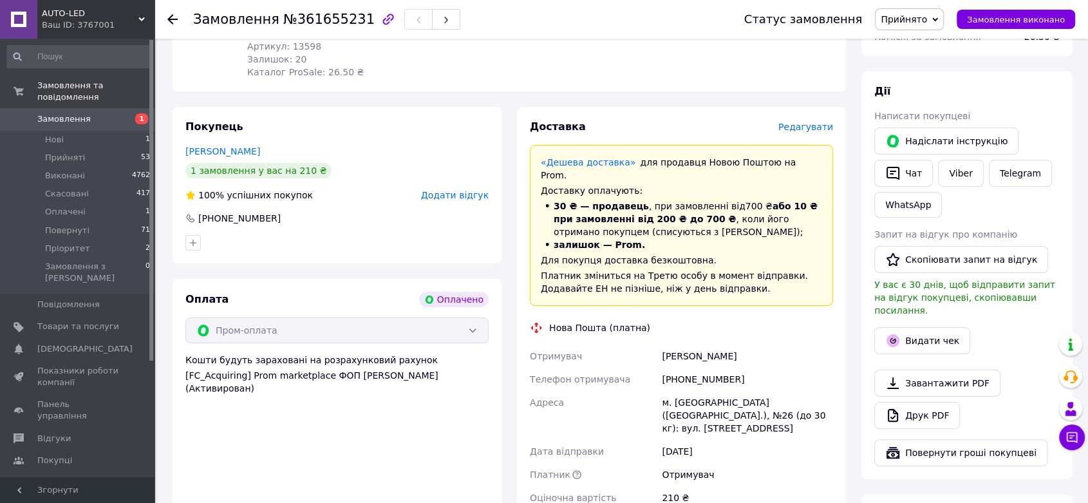
scroll to position [143, 0]
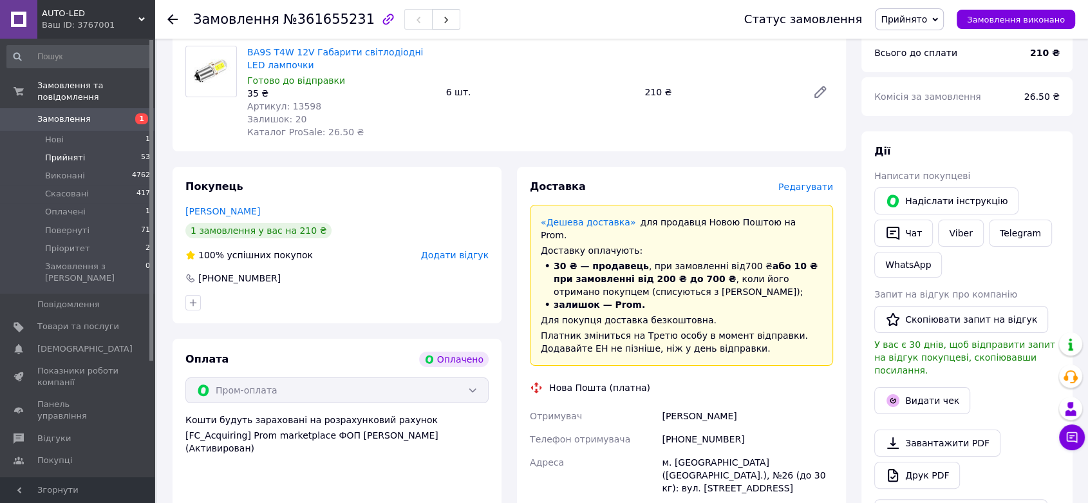
click at [62, 152] on span "Прийняті" at bounding box center [65, 158] width 40 height 12
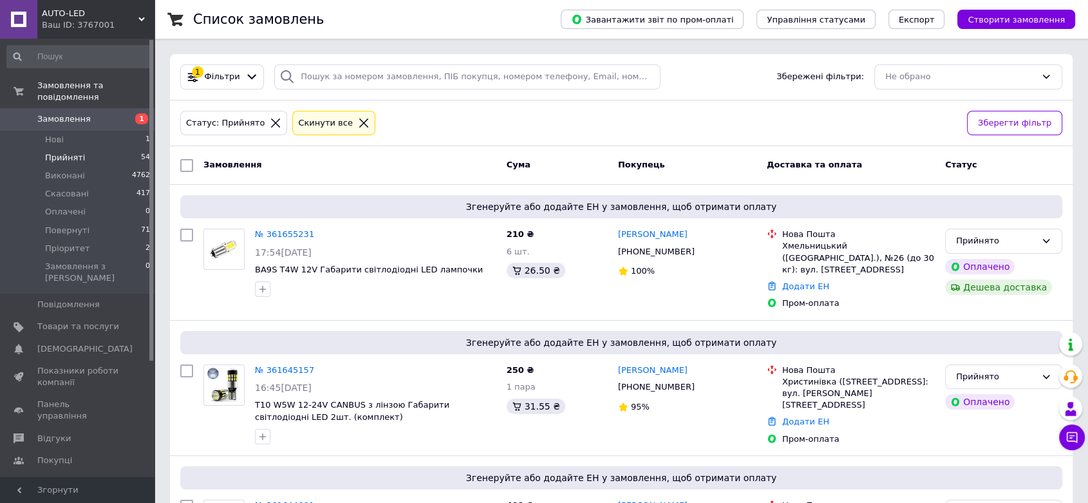
click at [66, 152] on span "Прийняті" at bounding box center [65, 158] width 40 height 12
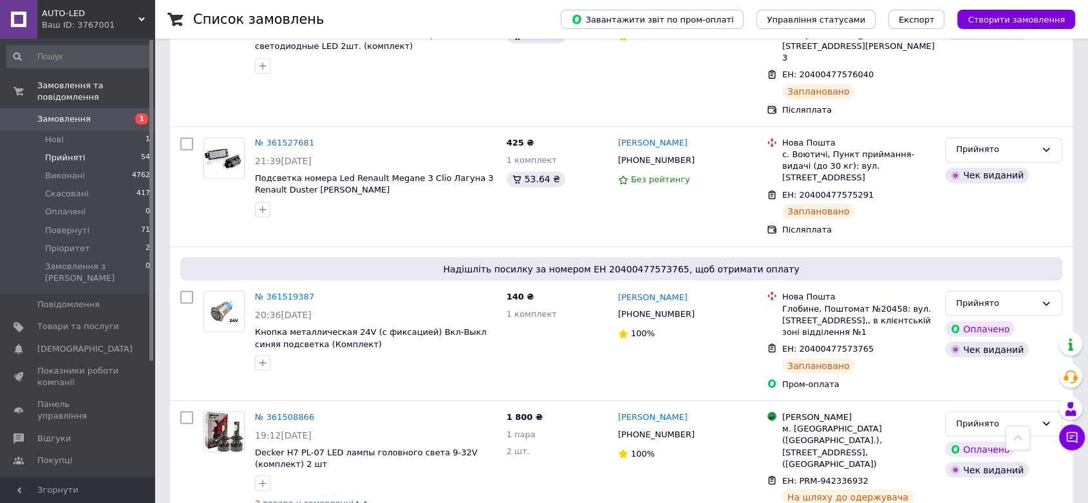
scroll to position [2260, 0]
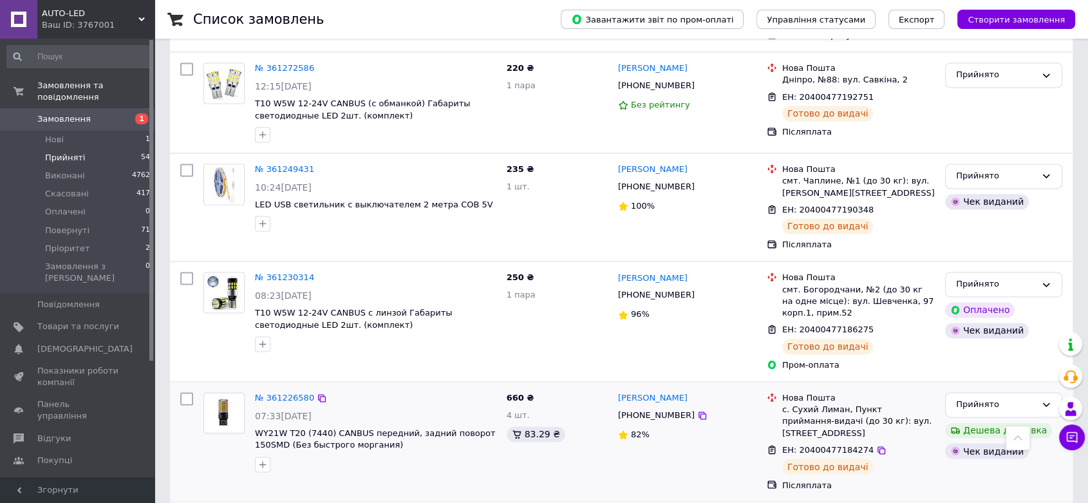
scroll to position [2012, 0]
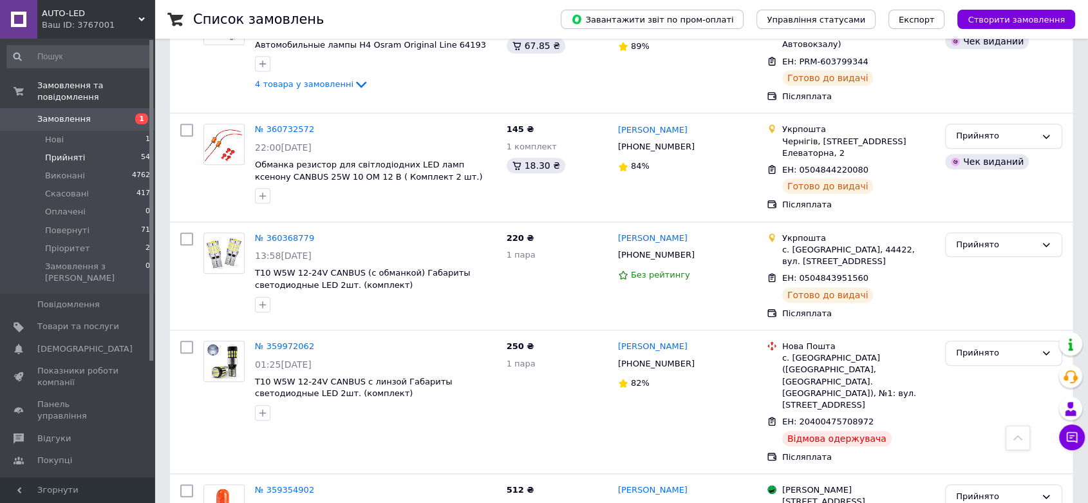
scroll to position [1279, 0]
